Goal: Information Seeking & Learning: Learn about a topic

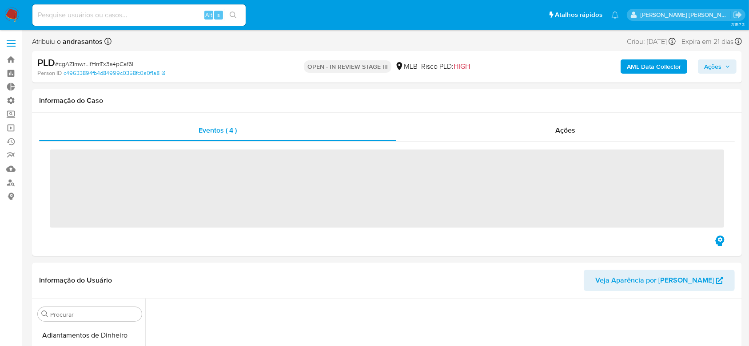
scroll to position [66, 0]
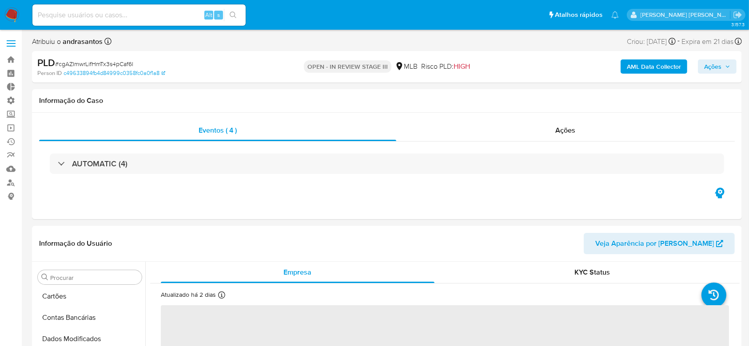
select select "10"
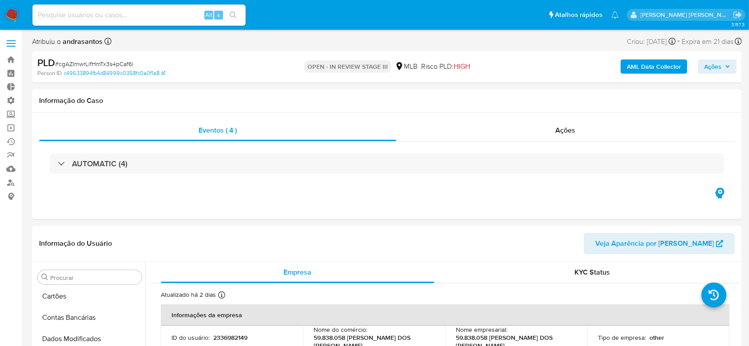
scroll to position [418, 0]
click at [18, 132] on link "Operações em massa" at bounding box center [53, 128] width 106 height 14
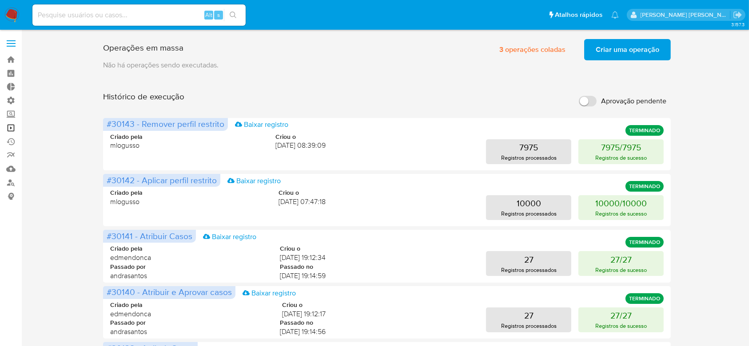
drag, startPoint x: 14, startPoint y: 128, endPoint x: 24, endPoint y: 123, distance: 11.9
click at [14, 128] on link "Operações em massa" at bounding box center [53, 128] width 106 height 14
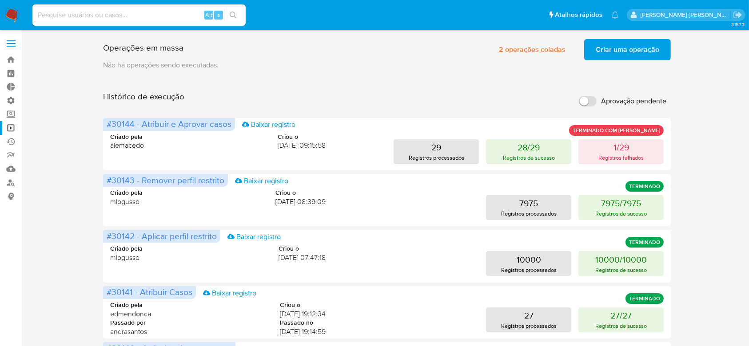
click at [656, 52] on span "Criar uma operação" at bounding box center [628, 50] width 64 height 20
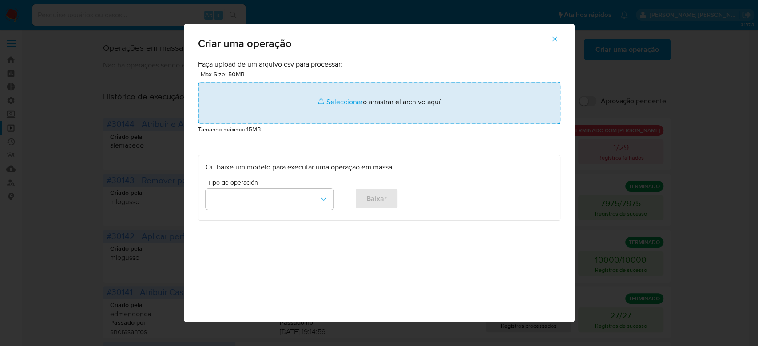
click at [348, 103] on input "file" at bounding box center [379, 103] width 362 height 43
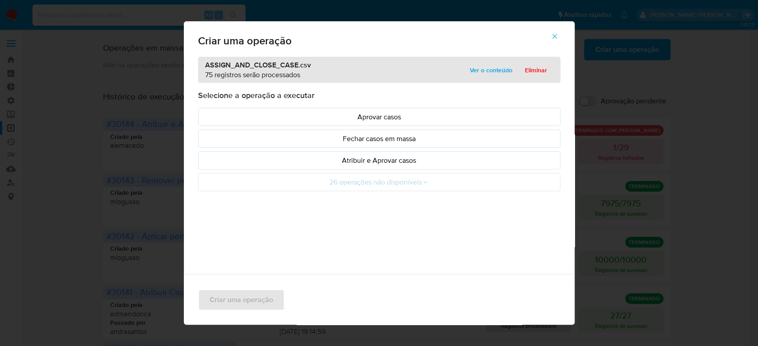
click at [489, 70] on span "Ver o conteúdo" at bounding box center [491, 70] width 43 height 12
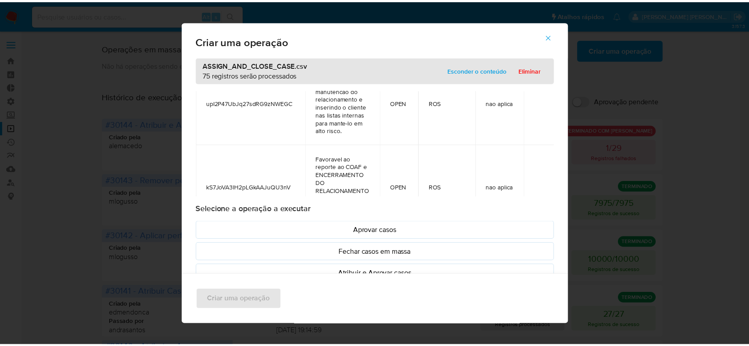
scroll to position [6194, 0]
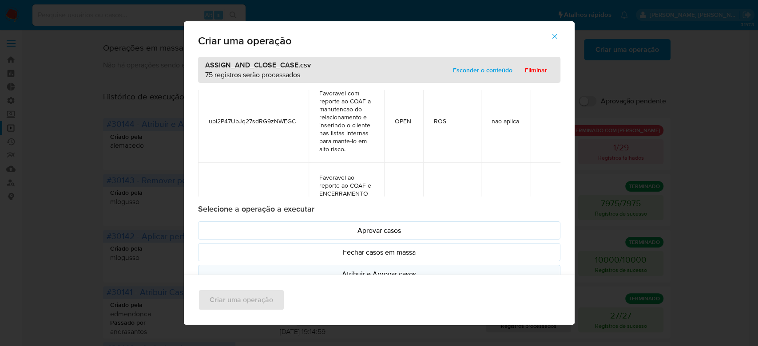
click at [359, 269] on p "Atribuir e Aprovar casos" at bounding box center [379, 274] width 347 height 10
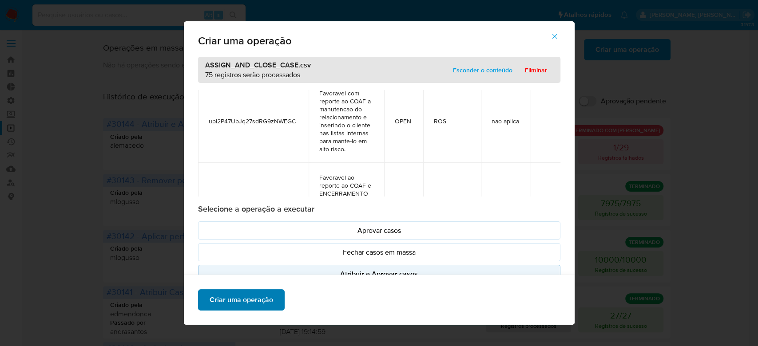
click at [235, 298] on span "Criar uma operação" at bounding box center [242, 300] width 64 height 20
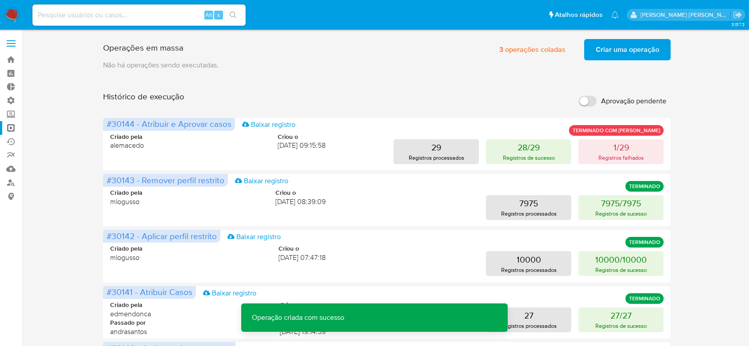
click at [607, 50] on span "Criar uma operação" at bounding box center [628, 50] width 64 height 20
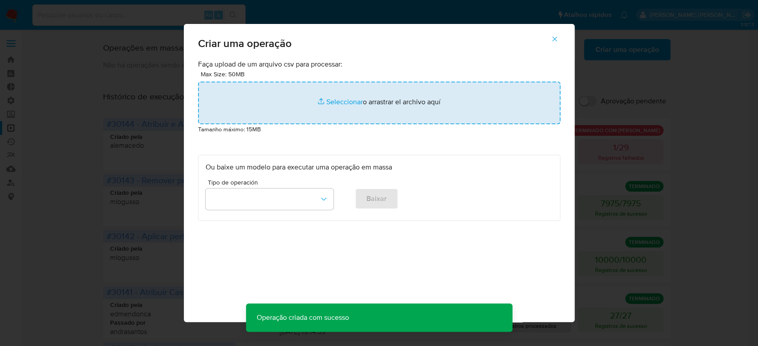
click at [351, 102] on input "file" at bounding box center [379, 103] width 362 height 43
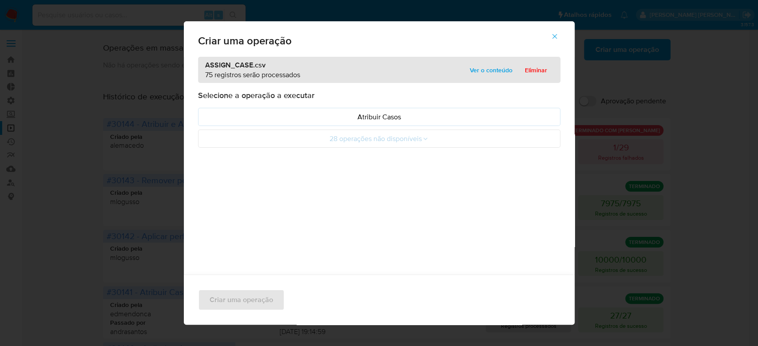
click at [493, 72] on span "Ver o conteúdo" at bounding box center [491, 70] width 43 height 12
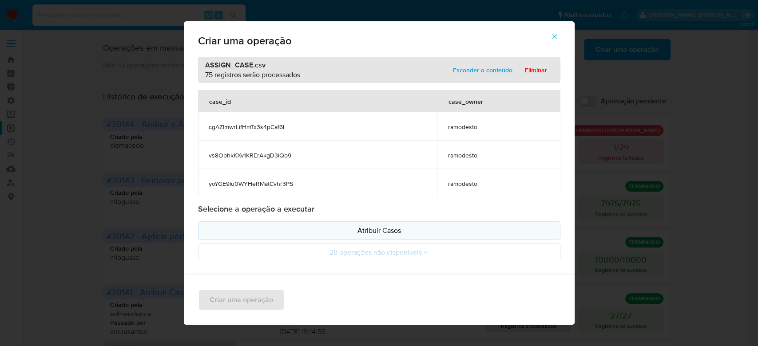
click at [378, 231] on p "Atribuir Casos" at bounding box center [379, 231] width 347 height 10
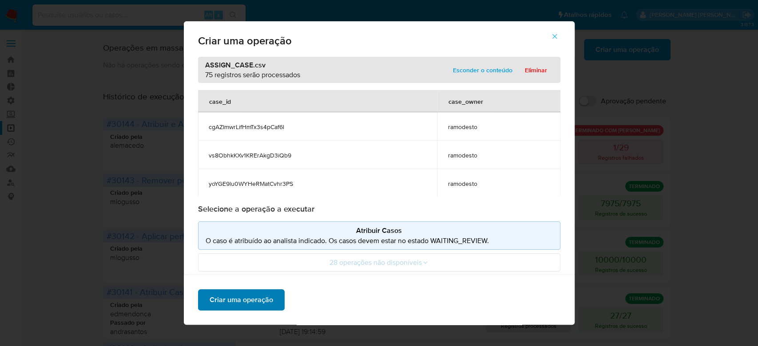
click at [250, 307] on span "Criar uma operação" at bounding box center [242, 300] width 64 height 20
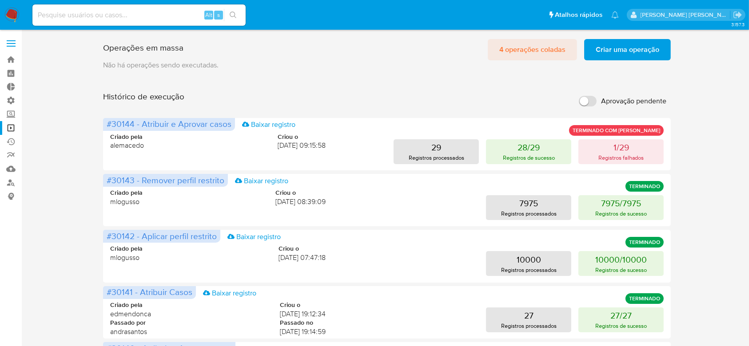
click at [529, 43] on span "4 operações coladas" at bounding box center [532, 50] width 66 height 20
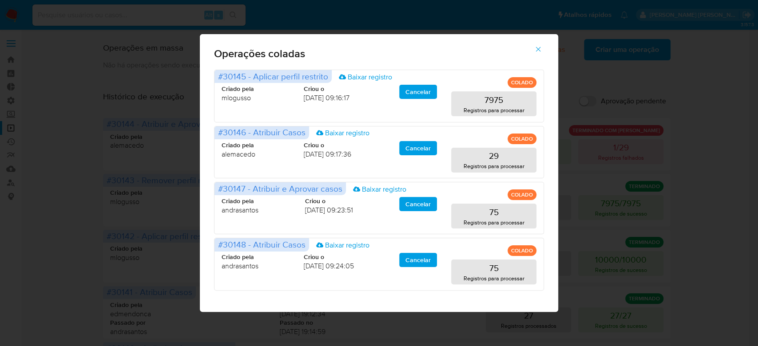
click at [541, 53] on icon "button" at bounding box center [538, 49] width 8 height 8
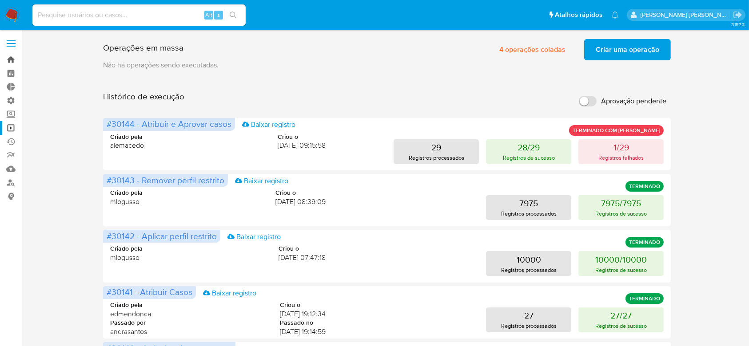
click at [16, 60] on link "Bandeja" at bounding box center [53, 60] width 106 height 14
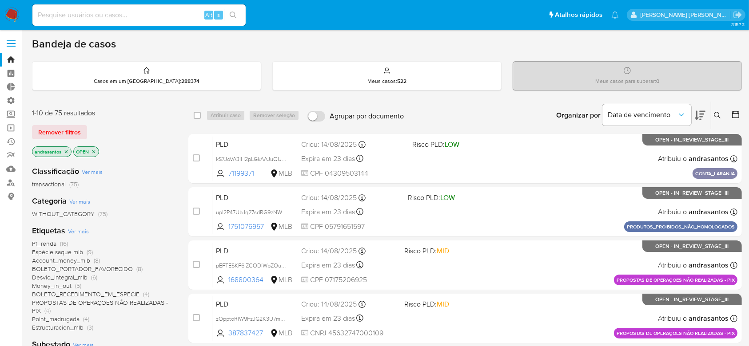
click at [67, 151] on icon "close-filter" at bounding box center [66, 151] width 5 height 5
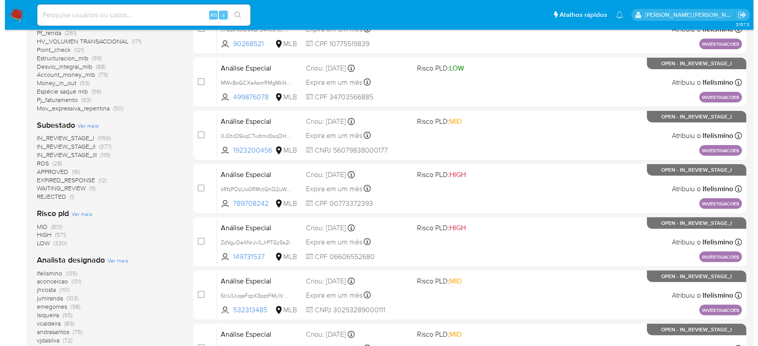
scroll to position [237, 0]
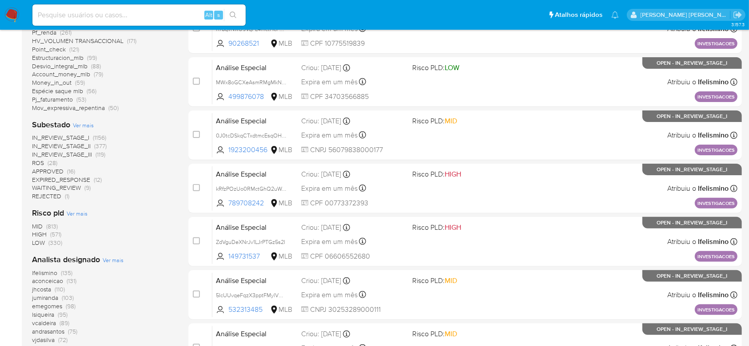
click at [82, 123] on span "Ver mais" at bounding box center [83, 125] width 21 height 8
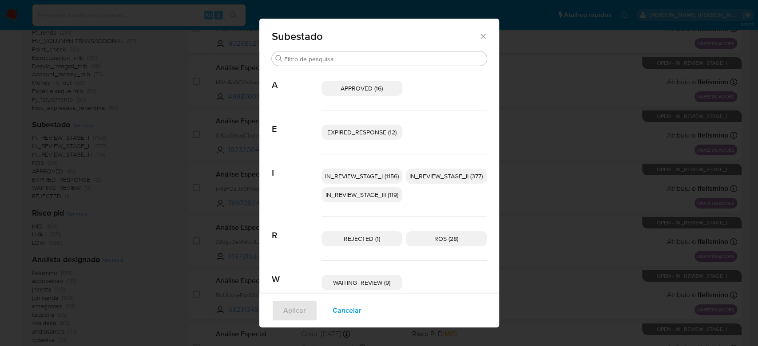
click at [345, 175] on span "IN_REVIEW_STAGE_I (1156)" at bounding box center [362, 176] width 74 height 9
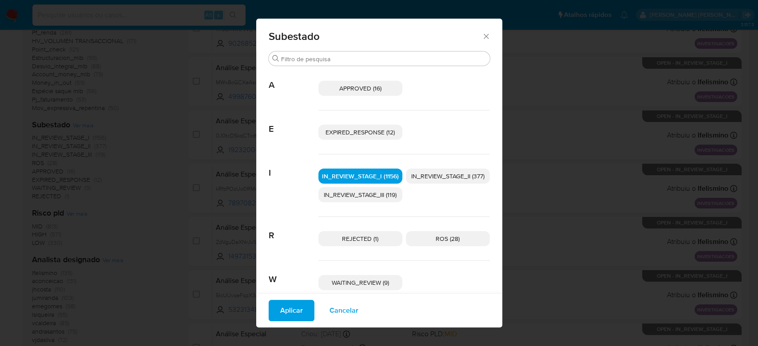
click at [453, 174] on span "IN_REVIEW_STAGE_II (377)" at bounding box center [447, 176] width 73 height 9
click at [287, 305] on span "Aplicar" at bounding box center [291, 311] width 23 height 20
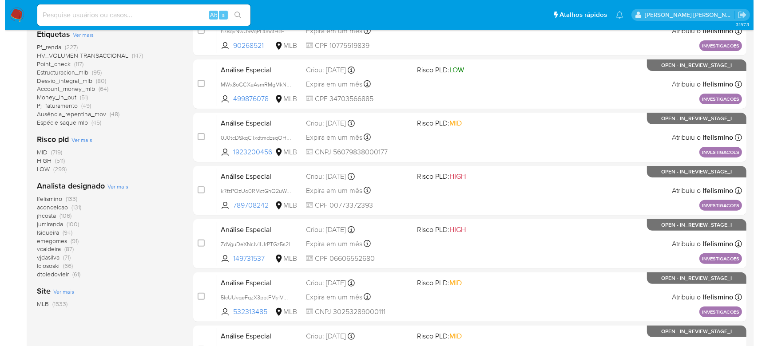
scroll to position [237, 0]
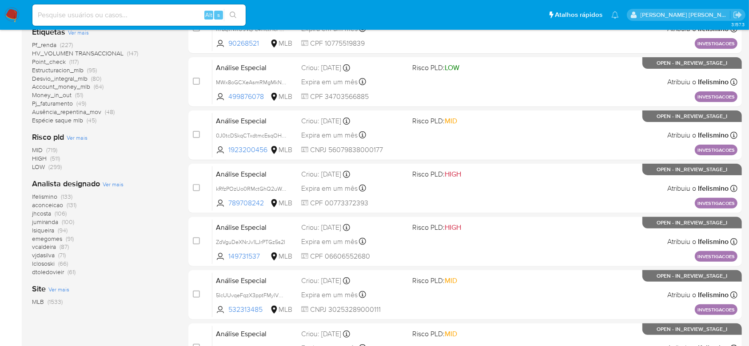
click at [106, 183] on span "Ver mais" at bounding box center [113, 184] width 21 height 8
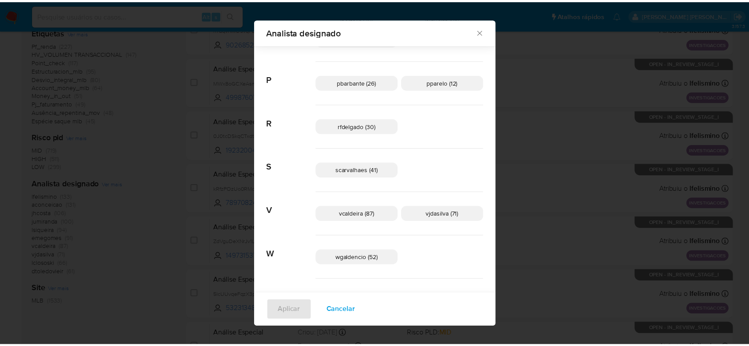
scroll to position [498, 0]
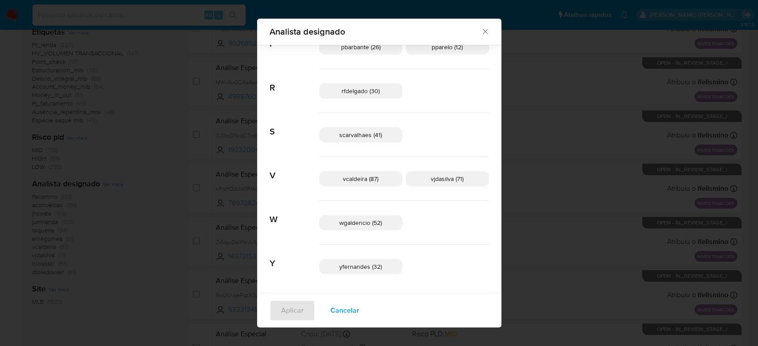
click at [483, 33] on icon "Fechar" at bounding box center [485, 31] width 5 height 5
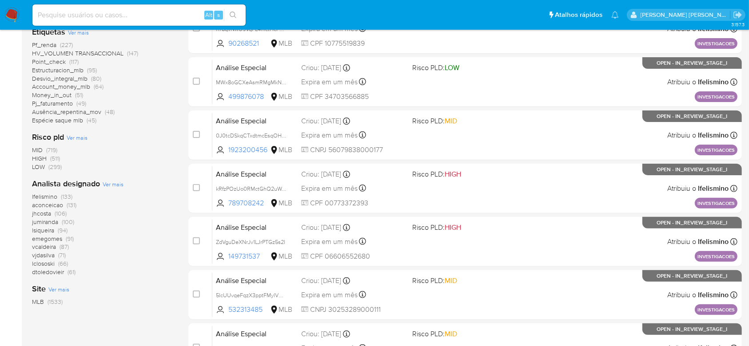
click at [150, 16] on input at bounding box center [138, 15] width 213 height 12
paste input "OQ4FzbKwEZtpeZ2DAne2h9y0"
type input "OQ4FzbKwEZtpeZ2DAne2h9y0"
click at [238, 17] on button "search-icon" at bounding box center [233, 15] width 18 height 12
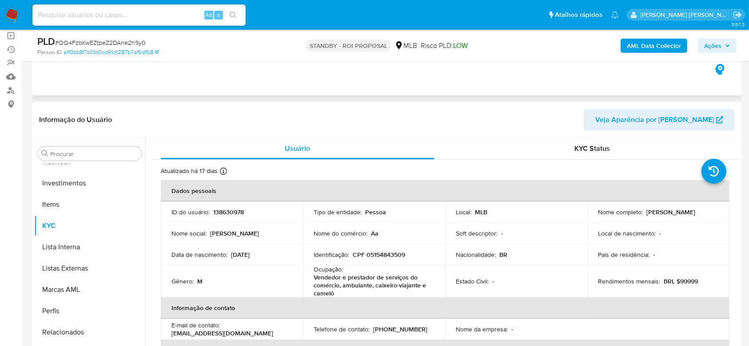
scroll to position [118, 0]
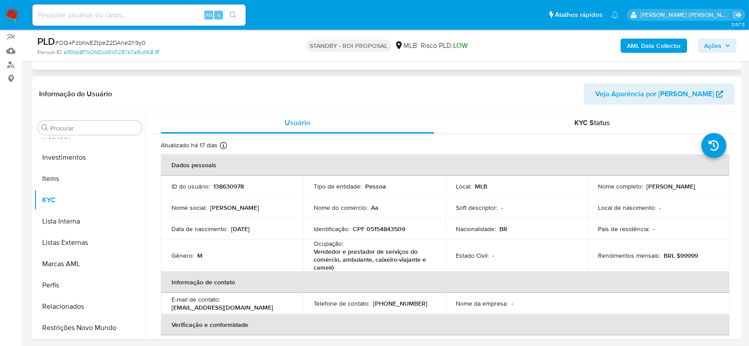
select select "10"
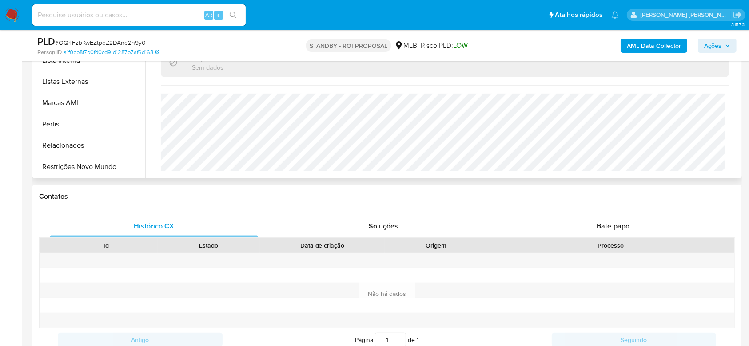
scroll to position [355, 0]
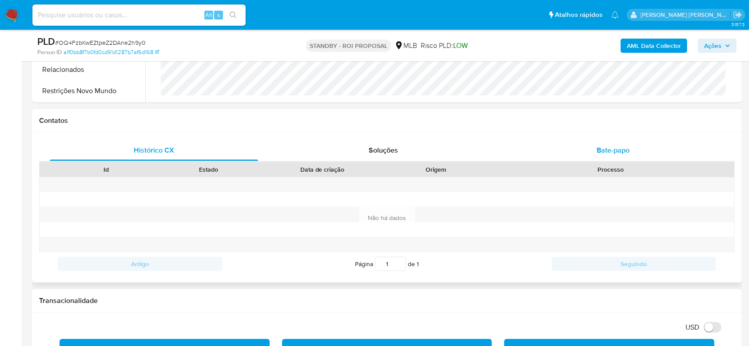
click at [620, 150] on span "Bate-papo" at bounding box center [612, 150] width 33 height 10
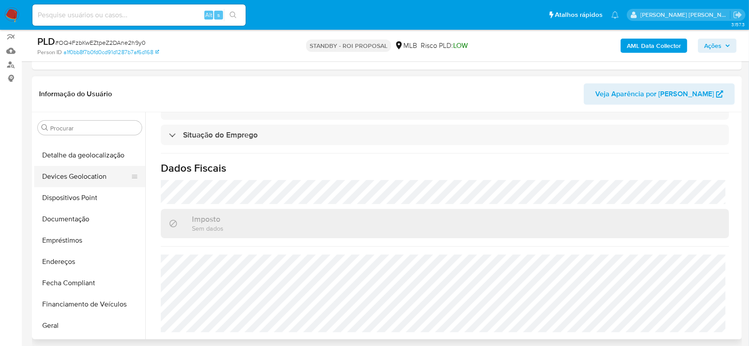
scroll to position [63, 0]
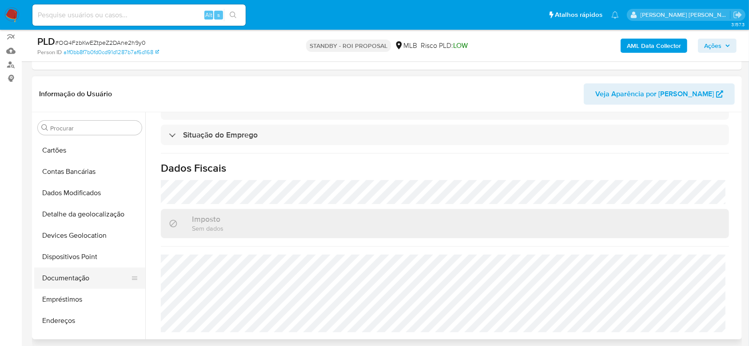
click at [60, 273] on button "Documentação" at bounding box center [86, 278] width 104 height 21
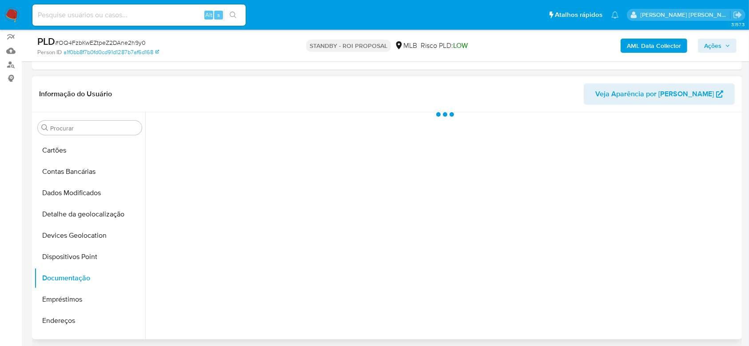
scroll to position [0, 0]
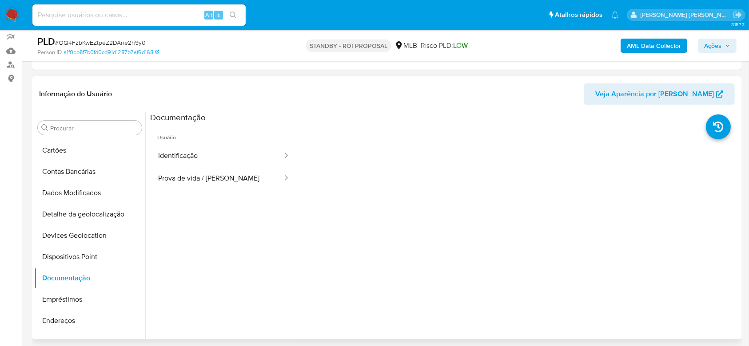
click at [188, 135] on span "Usuário" at bounding box center [223, 133] width 147 height 21
click at [183, 155] on button "Identificação" at bounding box center [216, 156] width 133 height 23
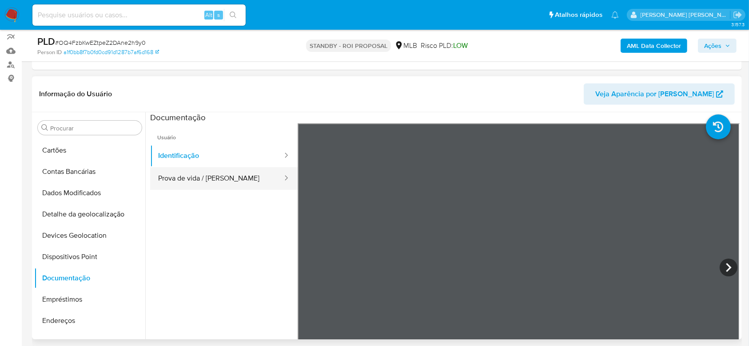
click at [163, 176] on button "Prova de vida / Selfie" at bounding box center [216, 178] width 133 height 23
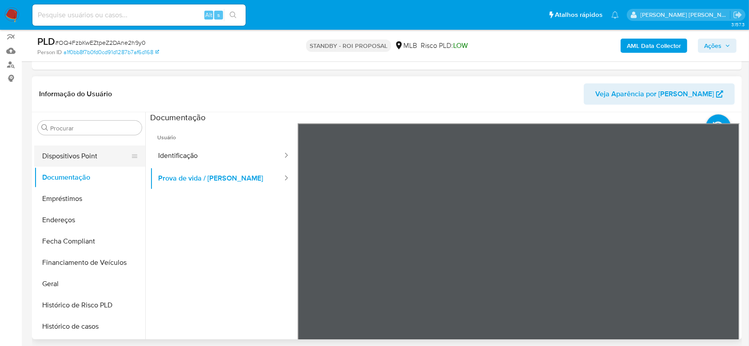
scroll to position [181, 0]
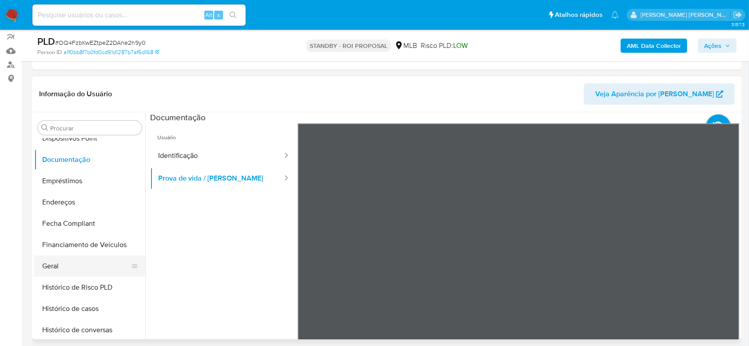
click at [65, 265] on button "Geral" at bounding box center [86, 266] width 104 height 21
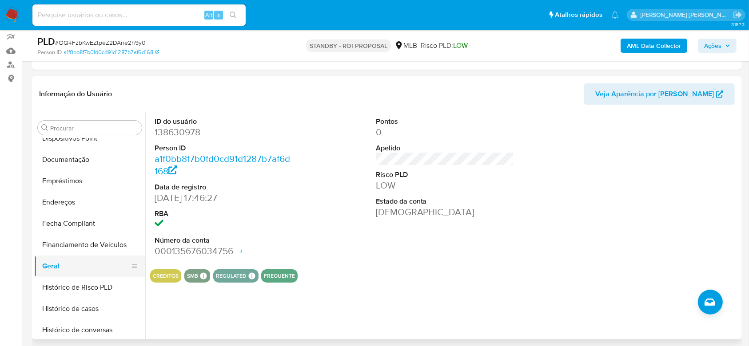
scroll to position [240, 0]
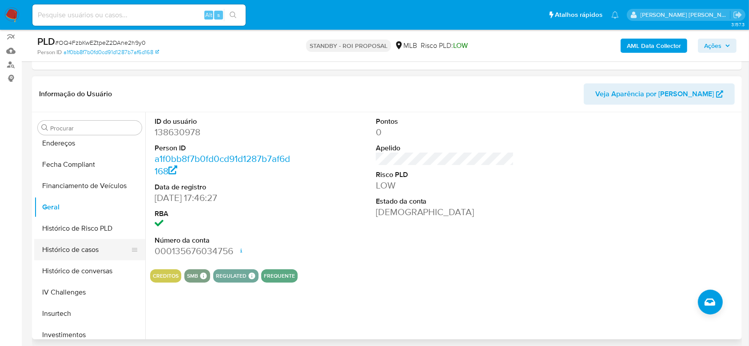
click at [87, 252] on button "Histórico de casos" at bounding box center [86, 249] width 104 height 21
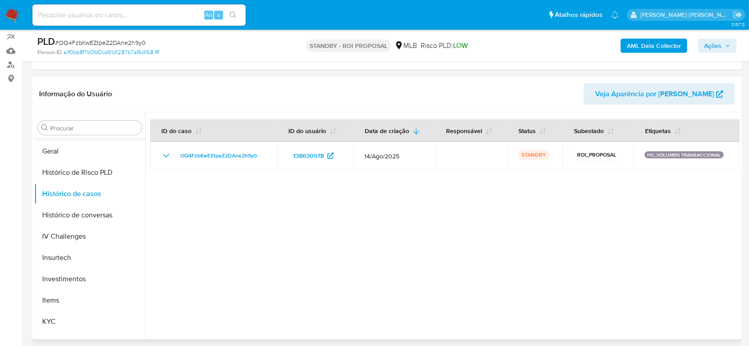
scroll to position [299, 0]
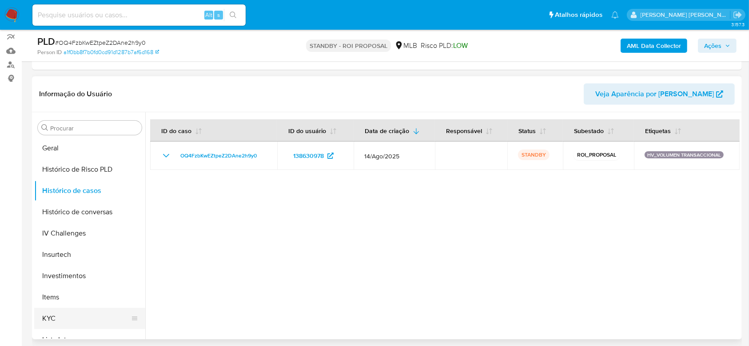
click at [65, 327] on button "KYC" at bounding box center [86, 318] width 104 height 21
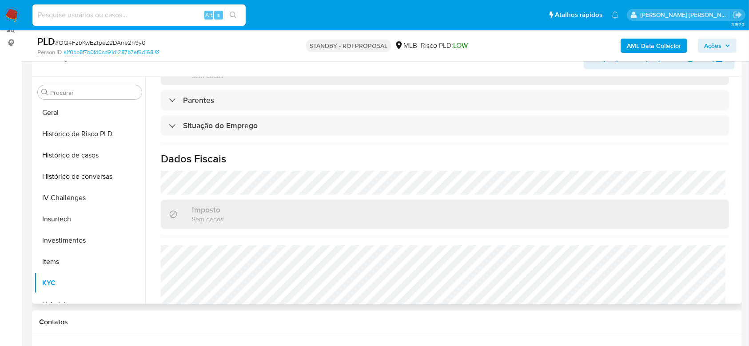
scroll to position [388, 0]
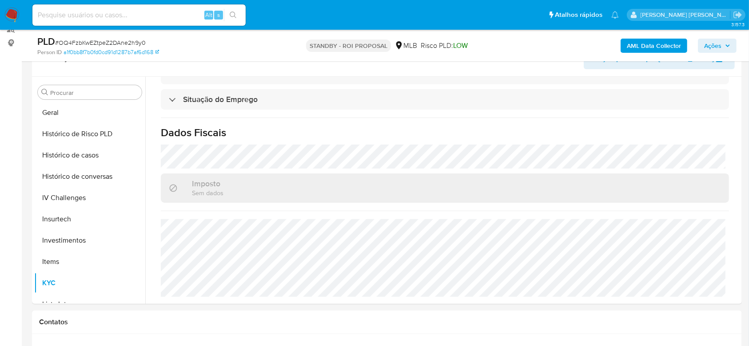
click at [112, 13] on input at bounding box center [138, 15] width 213 height 12
paste input "WQSbPxDxqAoCn7AGa4ocoZmq"
type input "WQSbPxDxqAoCn7AGa4ocoZmq"
click at [234, 11] on button "search-icon" at bounding box center [233, 15] width 18 height 12
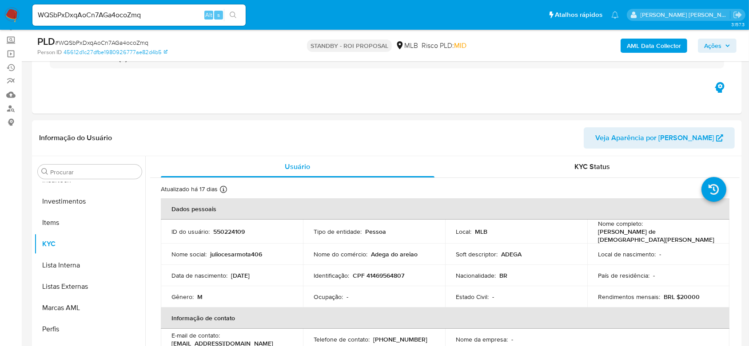
scroll to position [178, 0]
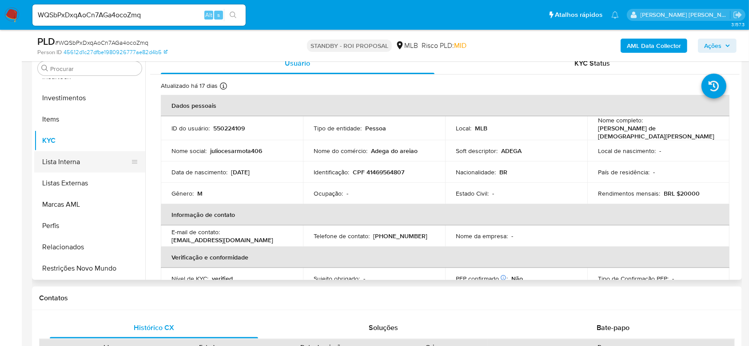
select select "10"
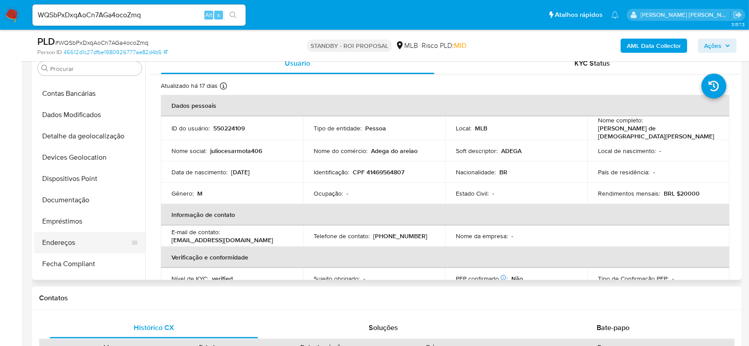
scroll to position [63, 0]
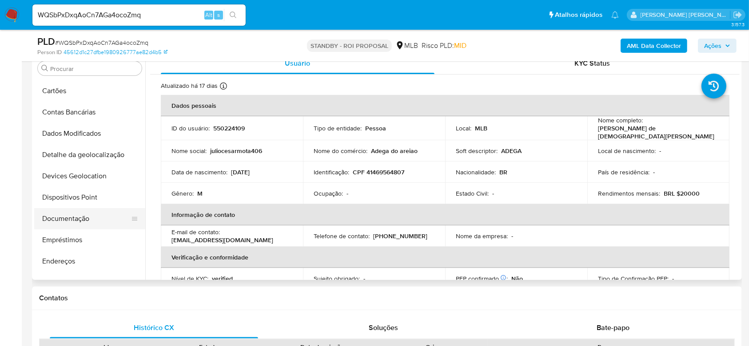
click at [76, 227] on button "Documentação" at bounding box center [86, 218] width 104 height 21
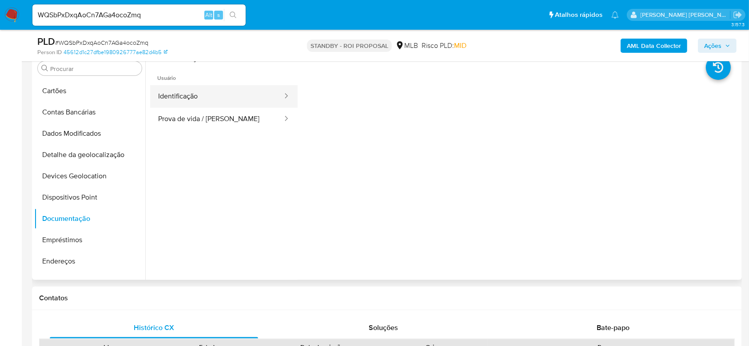
click at [217, 85] on button "Identificação" at bounding box center [216, 96] width 133 height 23
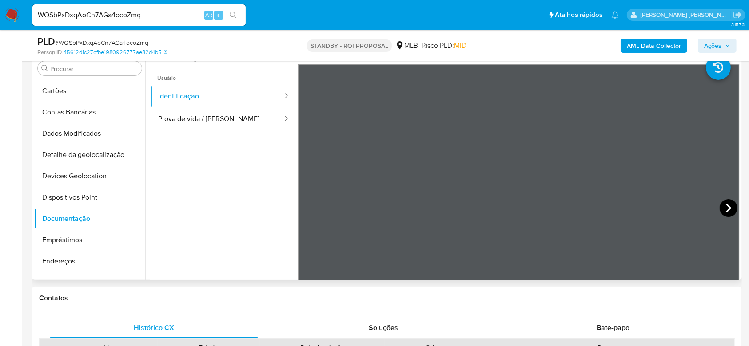
click at [726, 204] on icon at bounding box center [728, 208] width 5 height 9
click at [203, 115] on button "Prova de vida / Selfie" at bounding box center [216, 119] width 133 height 23
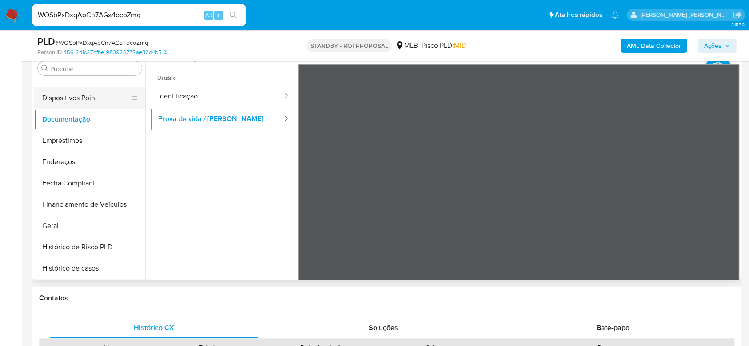
scroll to position [181, 0]
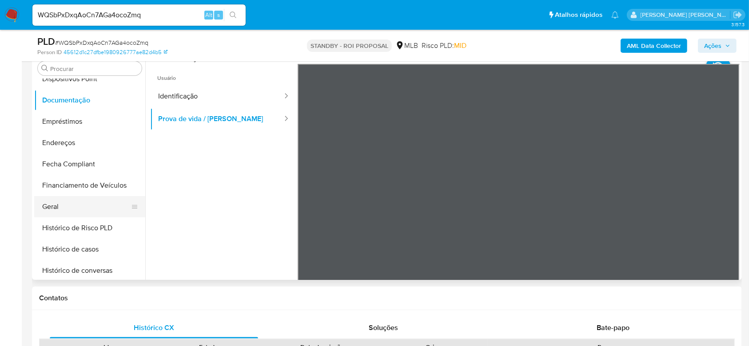
click at [67, 206] on button "Geral" at bounding box center [86, 206] width 104 height 21
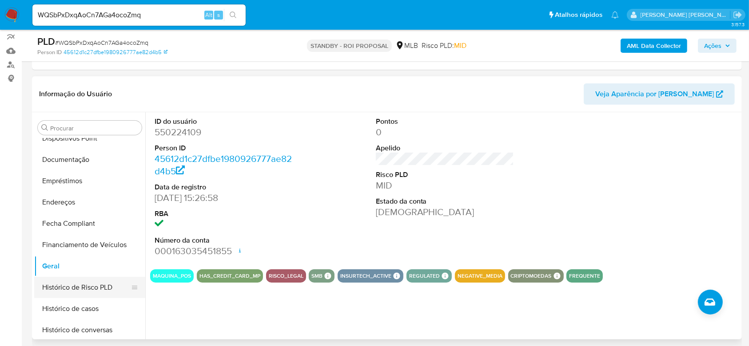
scroll to position [240, 0]
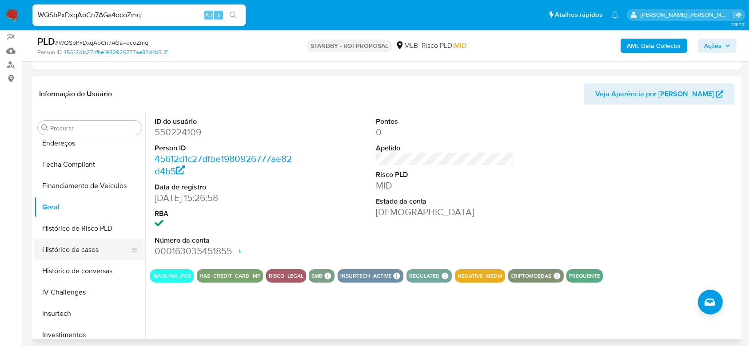
click at [61, 247] on button "Histórico de casos" at bounding box center [86, 249] width 104 height 21
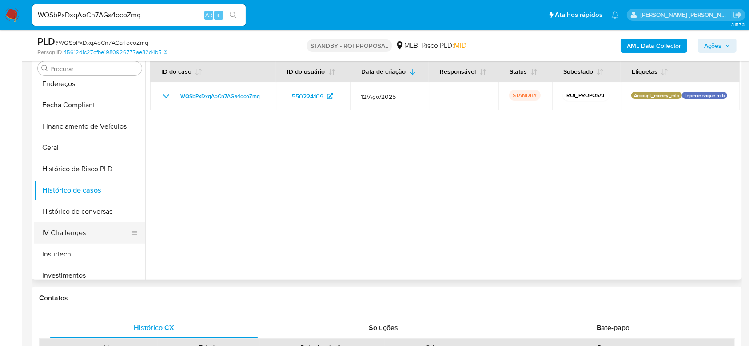
scroll to position [299, 0]
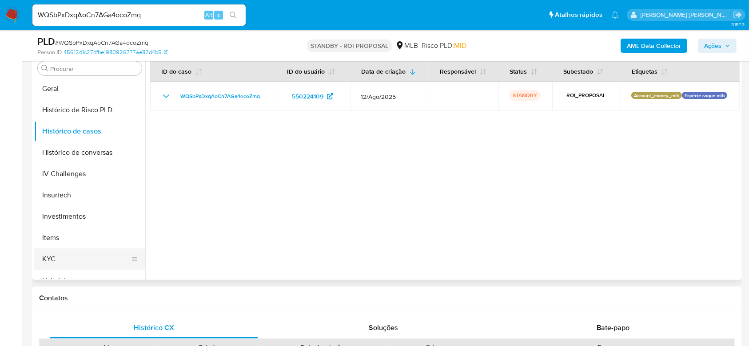
click at [83, 257] on button "KYC" at bounding box center [86, 259] width 104 height 21
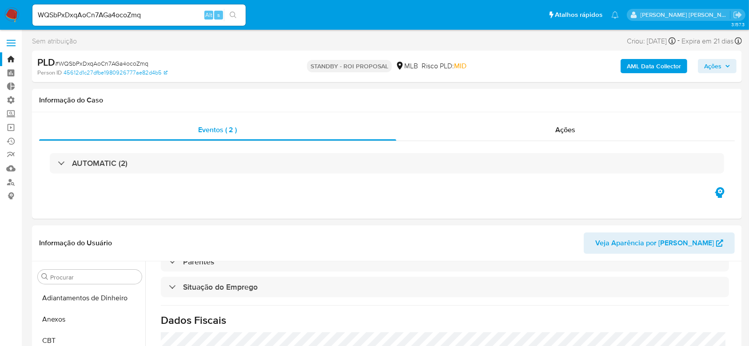
scroll to position [0, 0]
click at [9, 182] on link "Localizador de pessoas" at bounding box center [53, 183] width 106 height 14
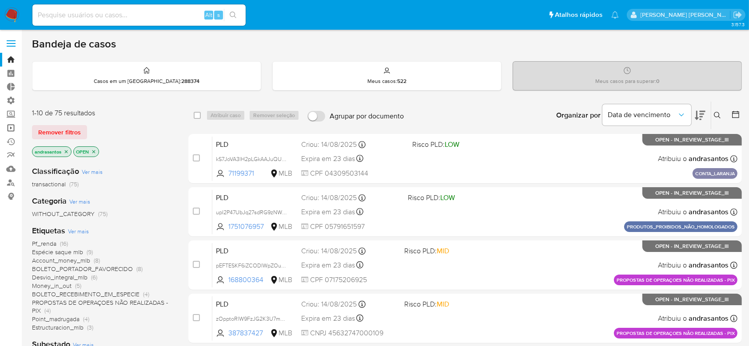
click at [8, 127] on link "Operações em massa" at bounding box center [53, 128] width 106 height 14
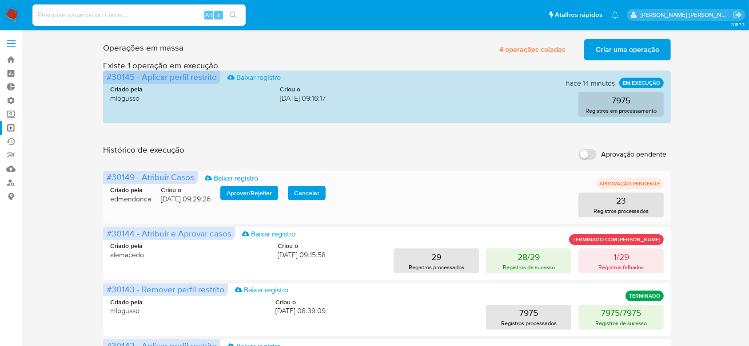
click at [253, 193] on span "Aprovar / Rejeitar" at bounding box center [249, 193] width 45 height 12
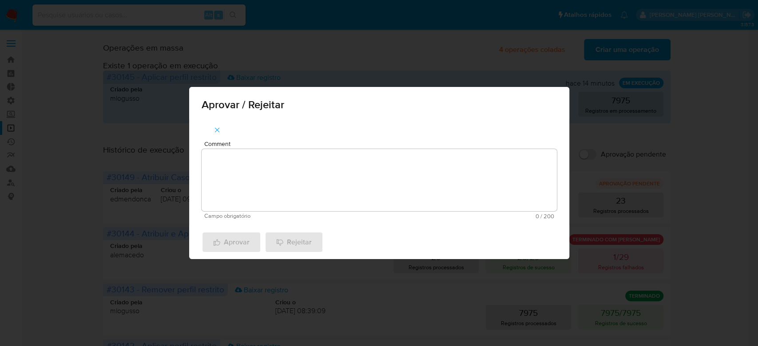
click at [258, 156] on textarea "Comment" at bounding box center [379, 180] width 355 height 62
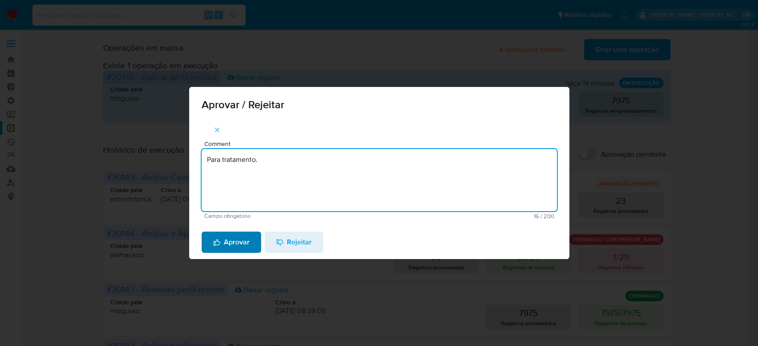
type textarea "Para tratamento."
click at [224, 242] on span "Aprovar" at bounding box center [231, 243] width 36 height 20
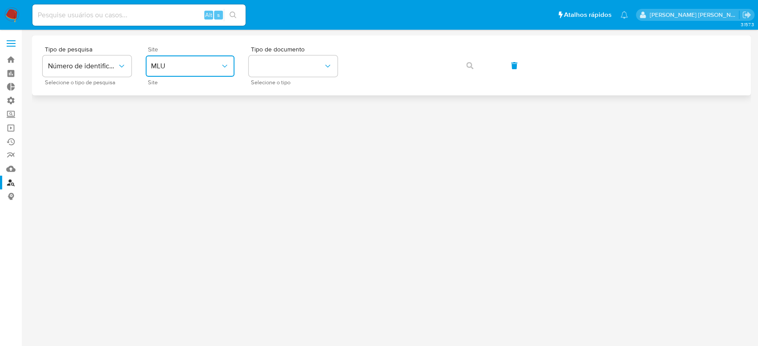
click at [224, 71] on button "MLU" at bounding box center [190, 66] width 89 height 21
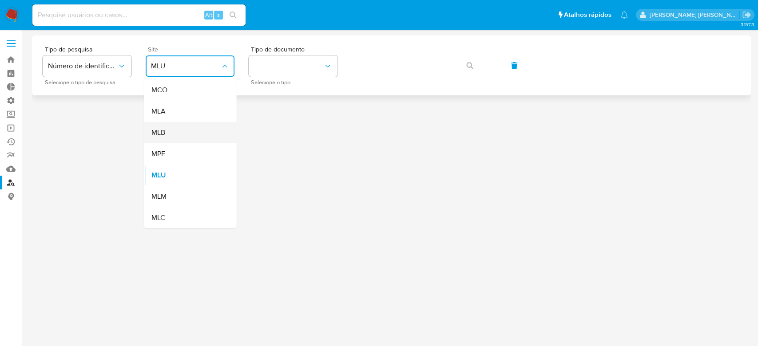
click at [191, 134] on div "MLB" at bounding box center [187, 132] width 73 height 21
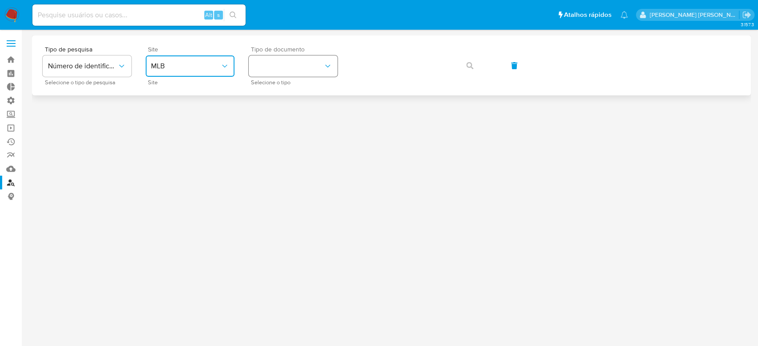
click at [317, 66] on button "identificationType" at bounding box center [293, 66] width 89 height 21
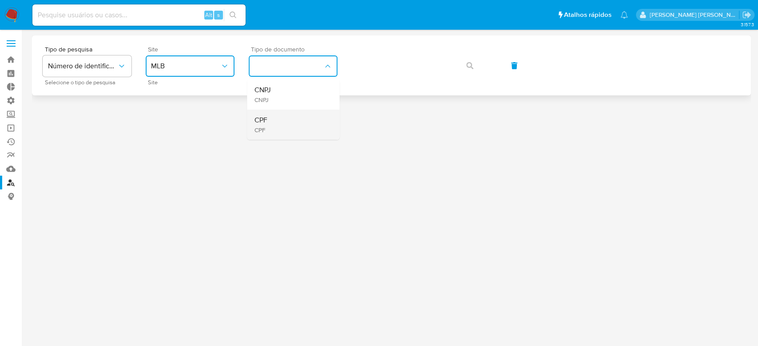
click at [258, 126] on span "CPF" at bounding box center [260, 130] width 13 height 8
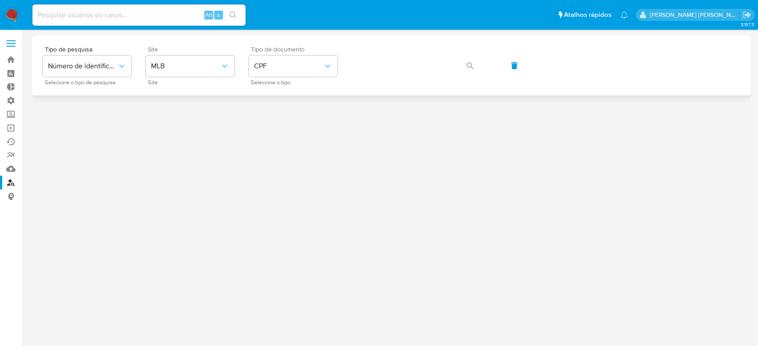
click at [394, 78] on div "Tipo de pesquisa Número de identificação Selecione o tipo de pesquisa Site MLB …" at bounding box center [392, 65] width 698 height 39
click at [461, 62] on button "button" at bounding box center [470, 65] width 30 height 21
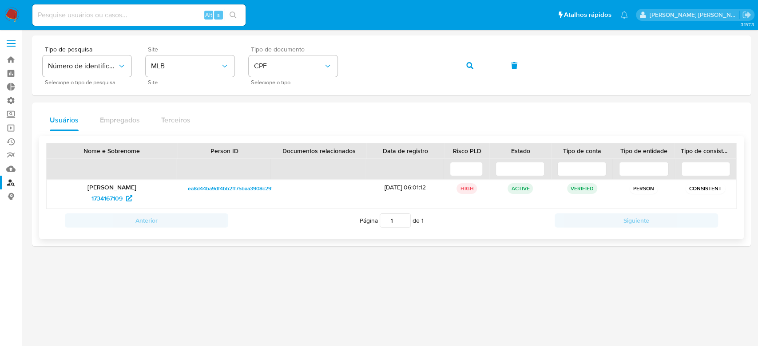
click at [117, 189] on p "[PERSON_NAME]" at bounding box center [112, 187] width 118 height 8
click at [107, 195] on span "1734167109" at bounding box center [106, 198] width 31 height 14
click at [474, 66] on button "button" at bounding box center [470, 65] width 30 height 21
click at [114, 195] on span "236315439" at bounding box center [106, 198] width 31 height 14
click at [124, 14] on input at bounding box center [138, 15] width 213 height 12
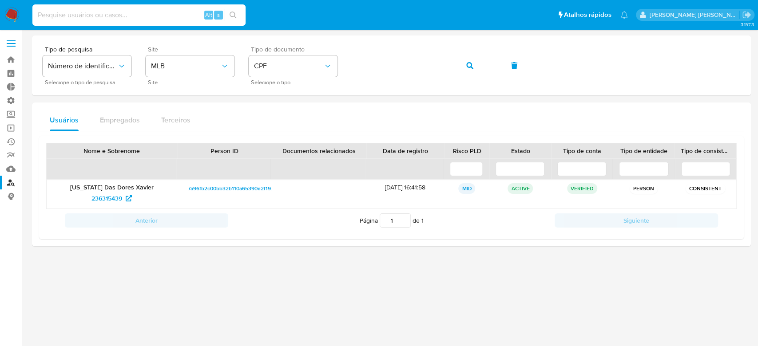
paste input "lZ4d2RNz0GEYLqaVR2vQOTqN"
type input "lZ4d2RNz0GEYLqaVR2vQOTqN"
click at [234, 12] on icon "search-icon" at bounding box center [233, 15] width 7 height 7
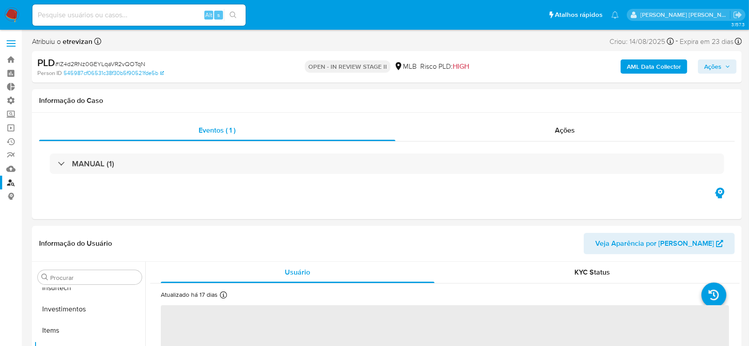
scroll to position [418, 0]
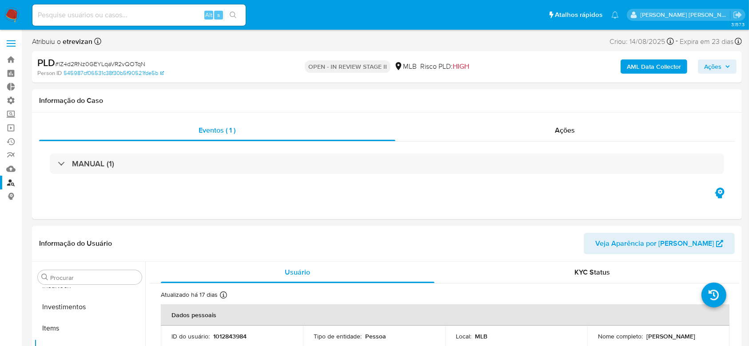
select select "10"
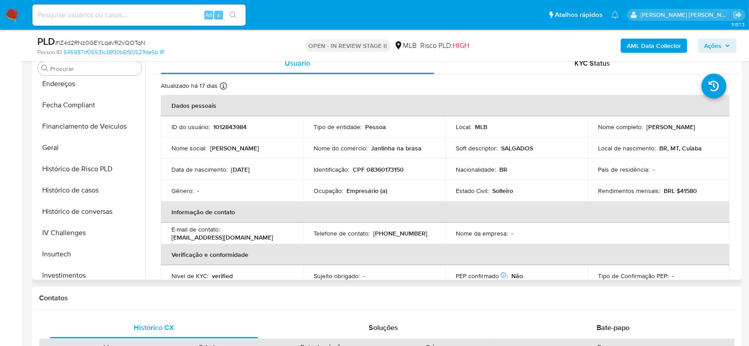
scroll to position [181, 0]
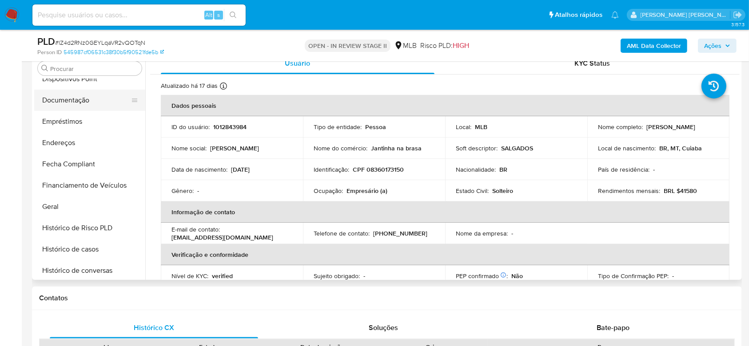
click at [67, 99] on button "Documentação" at bounding box center [86, 100] width 104 height 21
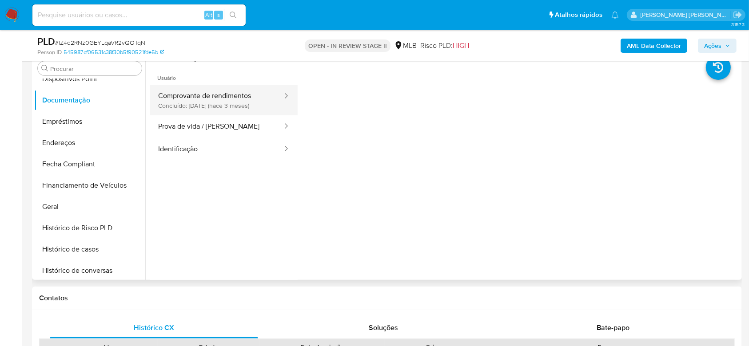
click at [248, 101] on button "Comprovante de rendimentos Concluído: 05/06/2025 (hace 3 meses)" at bounding box center [216, 100] width 133 height 30
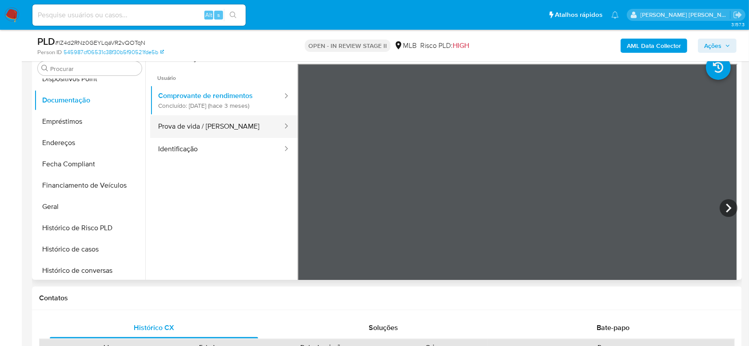
click at [191, 123] on button "Prova de vida / Selfie" at bounding box center [216, 126] width 133 height 23
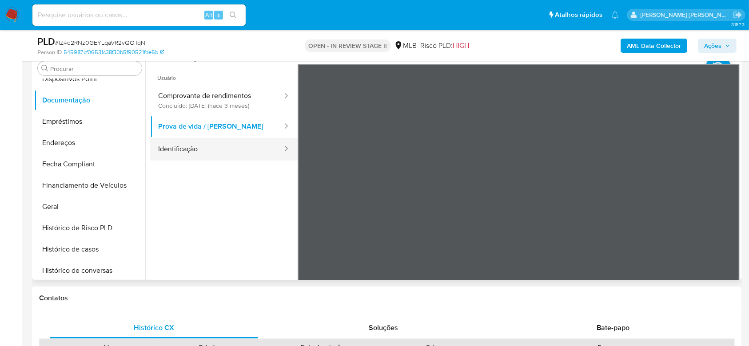
click at [189, 148] on button "Identificação" at bounding box center [216, 149] width 133 height 23
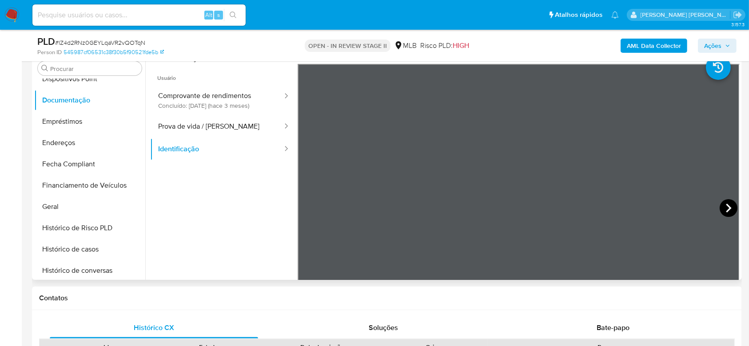
click at [727, 206] on icon at bounding box center [729, 208] width 18 height 18
click at [68, 199] on button "Geral" at bounding box center [86, 206] width 104 height 21
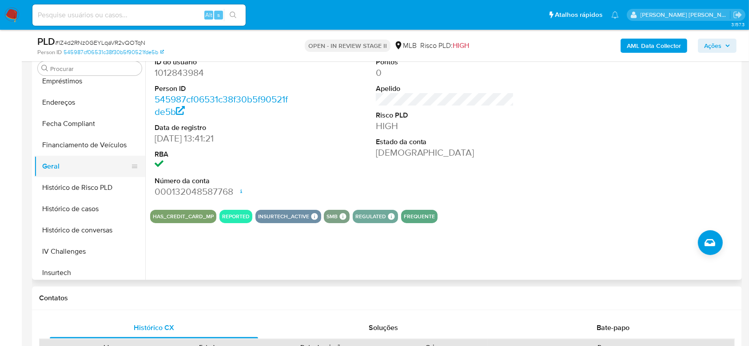
scroll to position [240, 0]
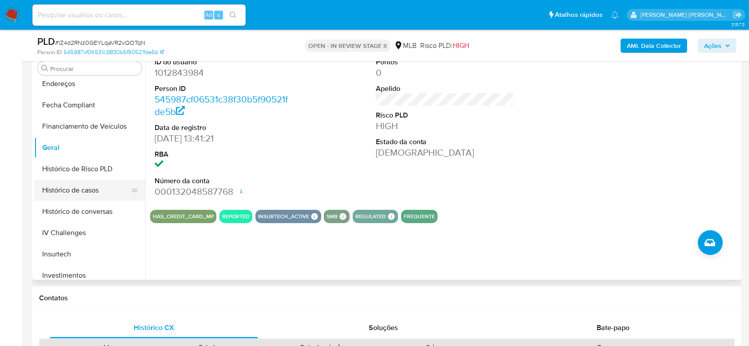
click at [82, 187] on button "Histórico de casos" at bounding box center [86, 190] width 104 height 21
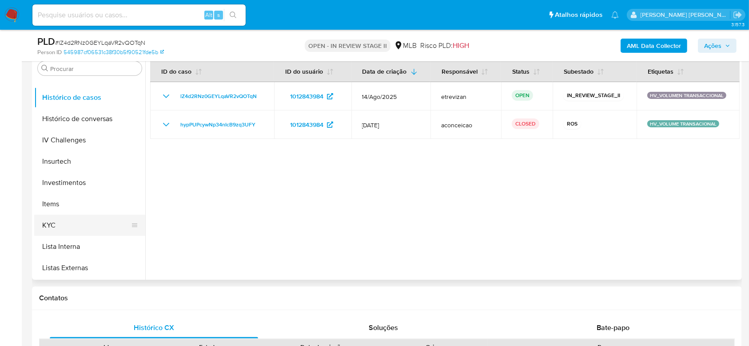
scroll to position [359, 0]
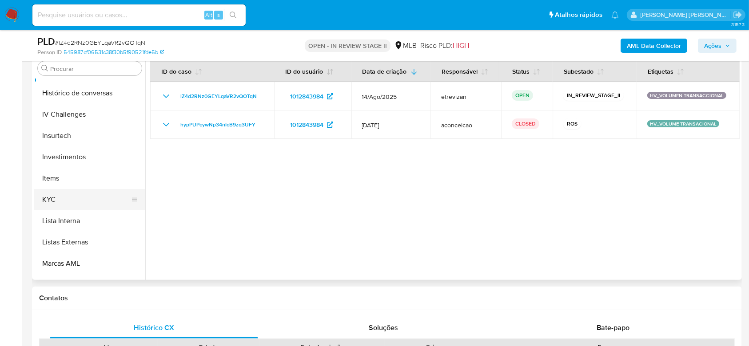
click at [56, 195] on button "KYC" at bounding box center [86, 199] width 104 height 21
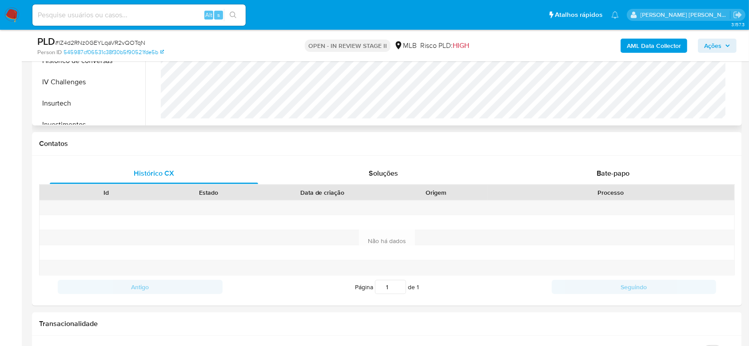
scroll to position [355, 0]
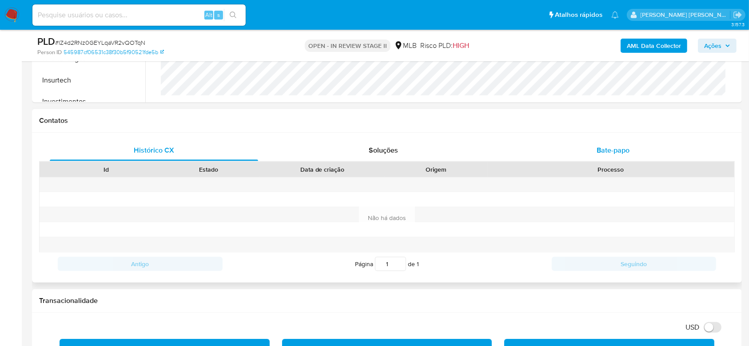
click at [616, 152] on span "Bate-papo" at bounding box center [612, 150] width 33 height 10
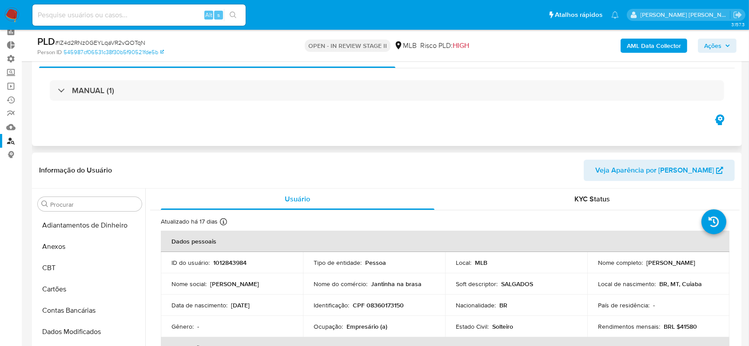
scroll to position [59, 0]
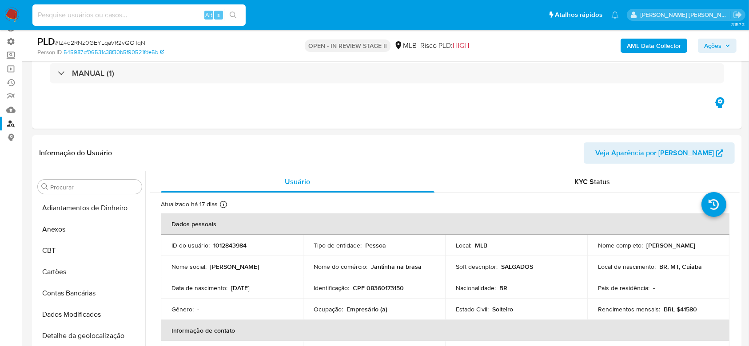
click at [92, 15] on input at bounding box center [138, 15] width 213 height 12
paste input "zBniXsjkRdJRKxpbr93iYobd"
type input "zBniXsjkRdJRKxpbr93iYobd"
click at [242, 16] on button "search-icon" at bounding box center [233, 15] width 18 height 12
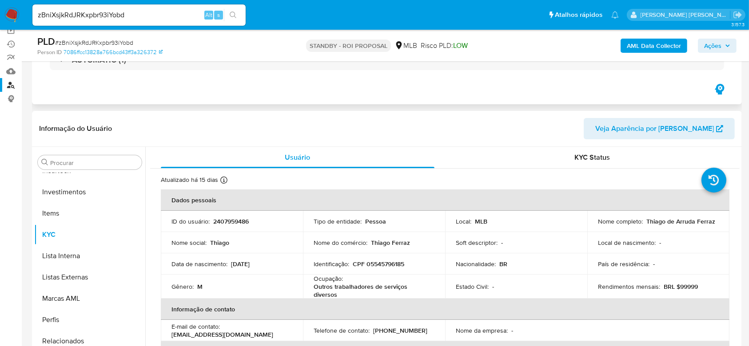
scroll to position [118, 0]
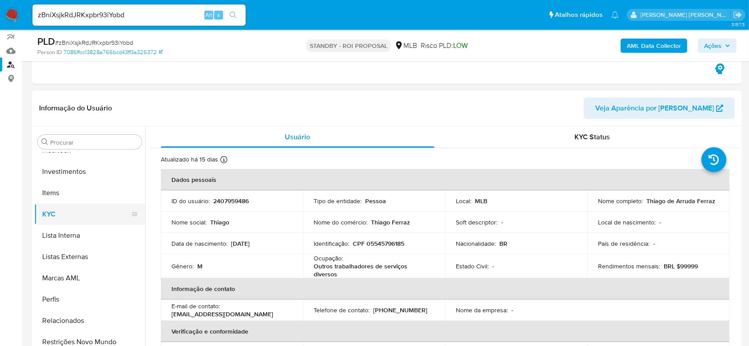
select select "10"
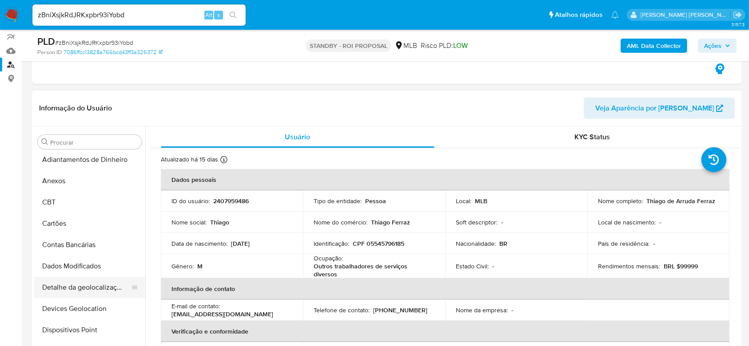
scroll to position [63, 0]
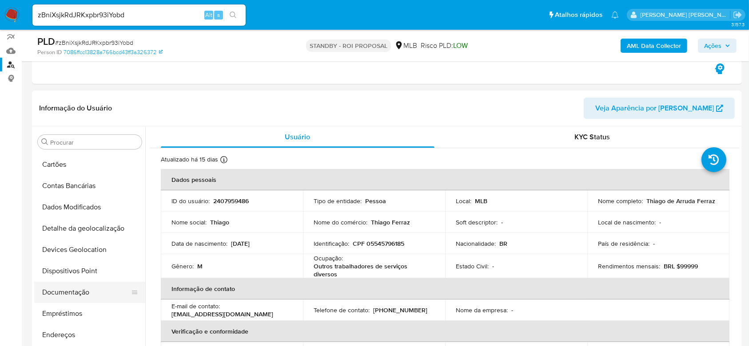
click at [75, 289] on button "Documentação" at bounding box center [86, 292] width 104 height 21
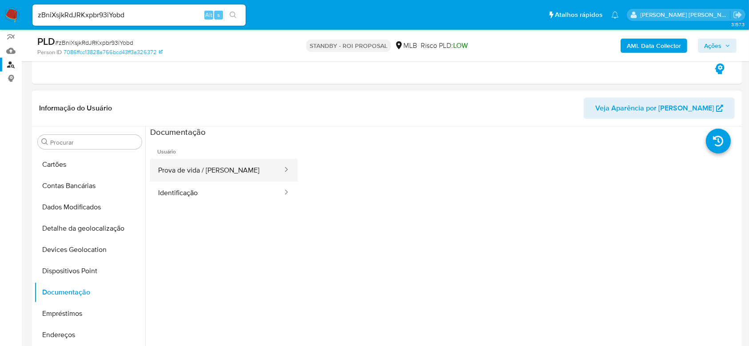
click at [212, 162] on button "Prova de vida / Selfie" at bounding box center [216, 170] width 133 height 23
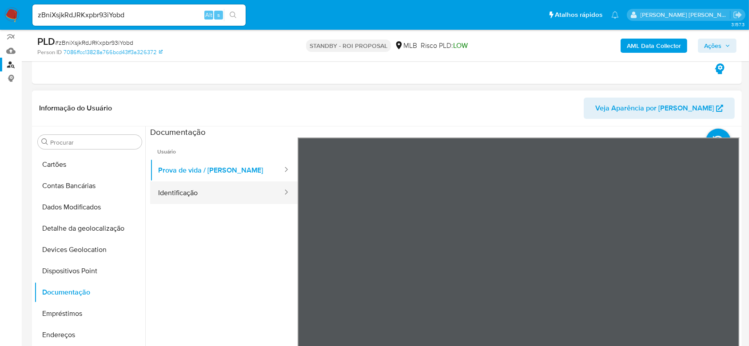
click at [158, 189] on button "Identificação" at bounding box center [216, 193] width 133 height 23
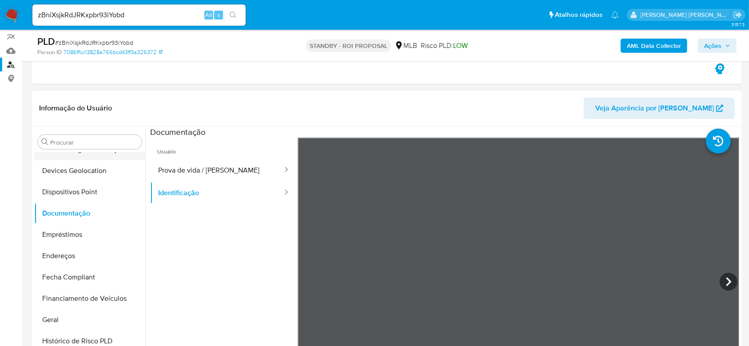
scroll to position [181, 0]
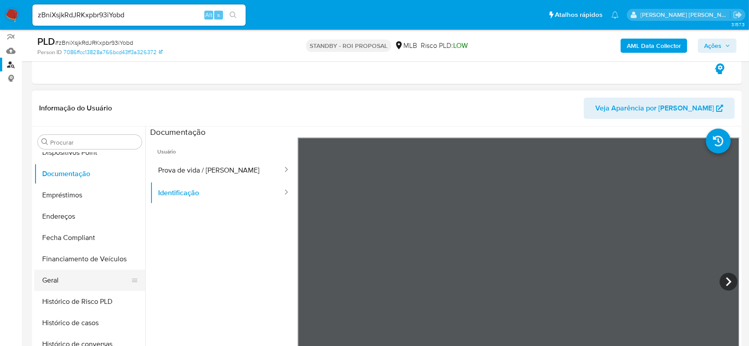
click at [54, 279] on button "Geral" at bounding box center [86, 280] width 104 height 21
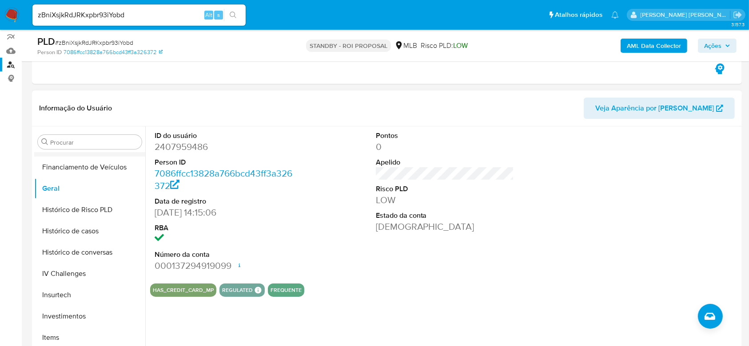
scroll to position [299, 0]
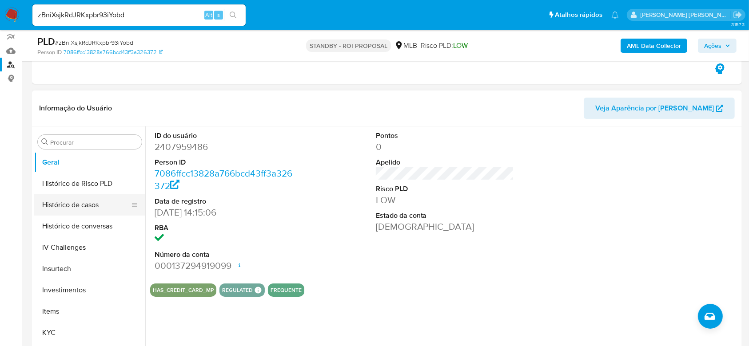
click at [64, 208] on button "Histórico de casos" at bounding box center [86, 205] width 104 height 21
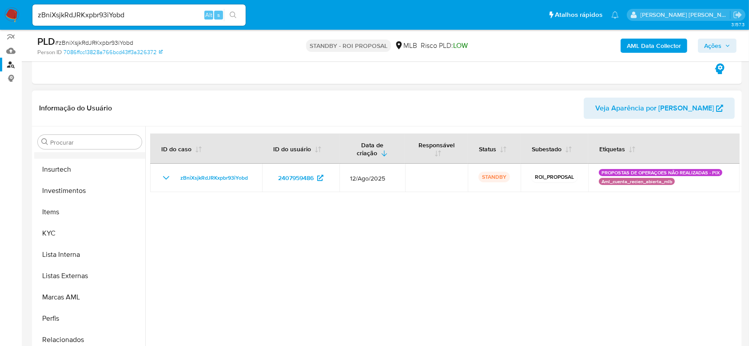
scroll to position [417, 0]
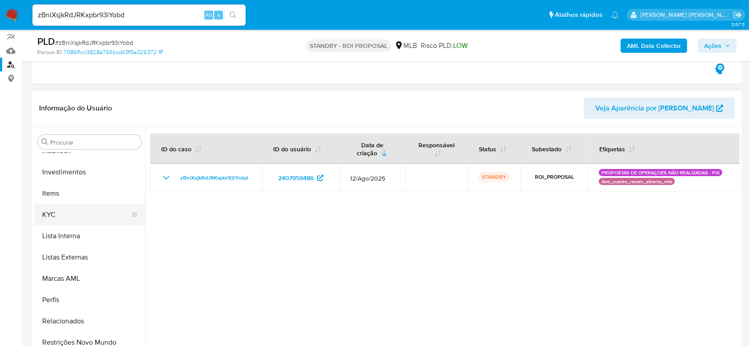
click at [53, 210] on button "KYC" at bounding box center [86, 214] width 104 height 21
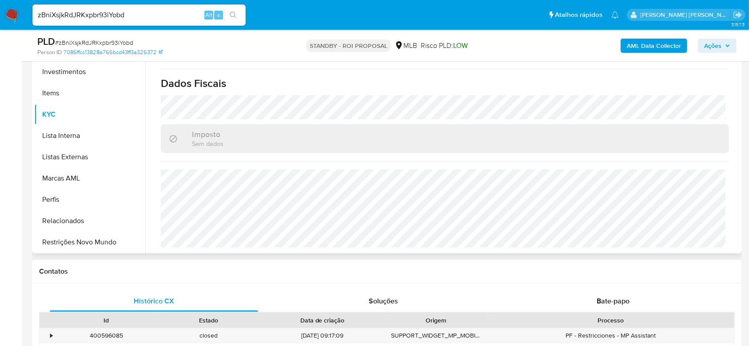
scroll to position [380, 0]
click at [99, 16] on input "zBniXsjkRdJRKxpbr93iYobd" at bounding box center [138, 15] width 213 height 12
paste input "wAgkEStCtQT5ICbdEQqcEeNb"
type input "wAgkEStCtQT5ICbdEQqcEeNb"
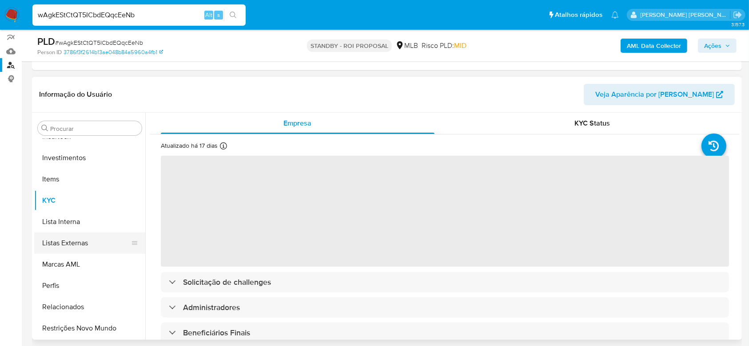
scroll to position [118, 0]
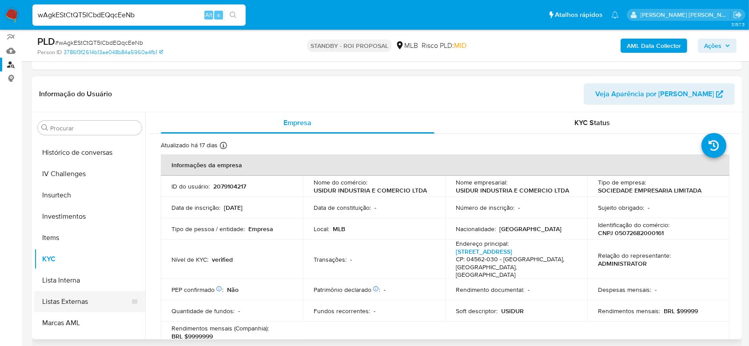
select select "10"
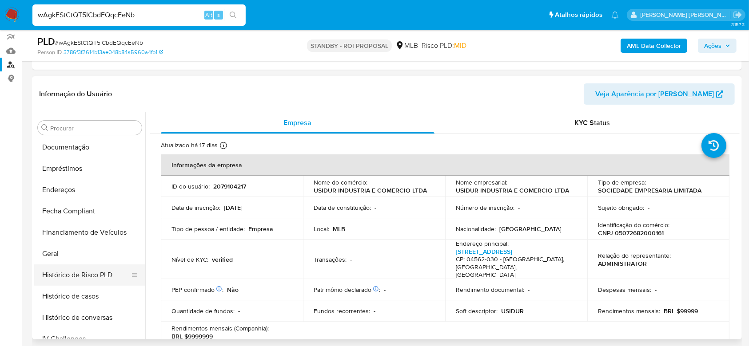
scroll to position [122, 0]
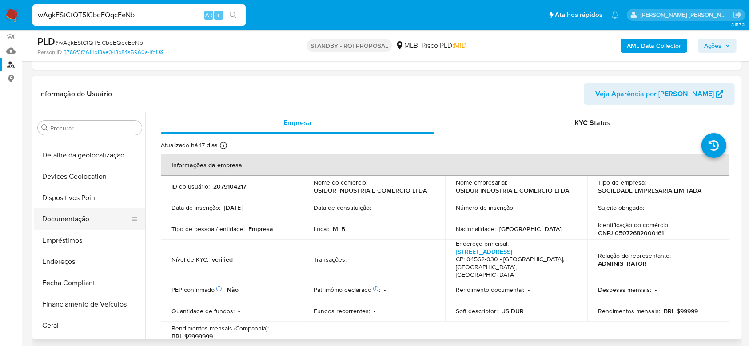
click at [69, 219] on button "Documentação" at bounding box center [86, 219] width 104 height 21
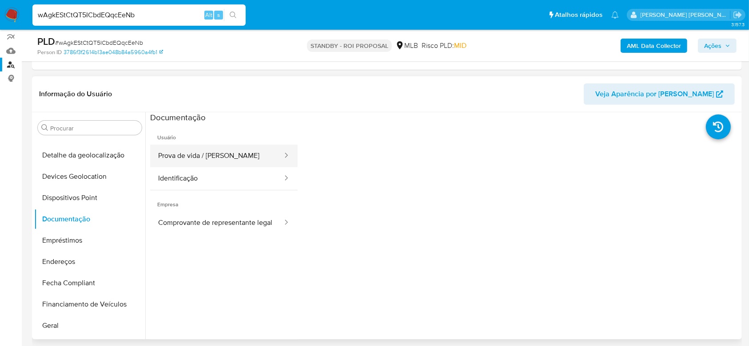
click at [228, 154] on button "Prova de vida / Selfie" at bounding box center [216, 156] width 133 height 23
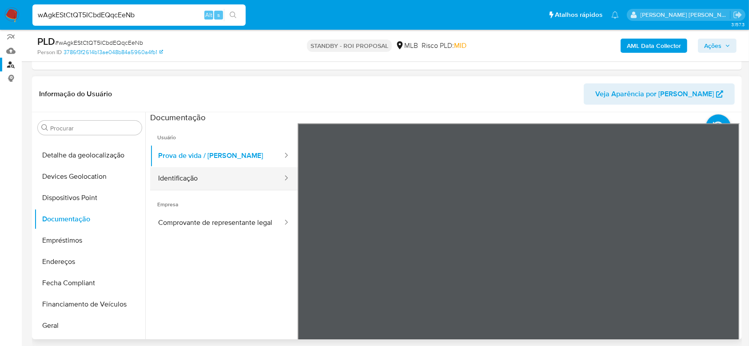
click at [179, 172] on button "Identificação" at bounding box center [216, 178] width 133 height 23
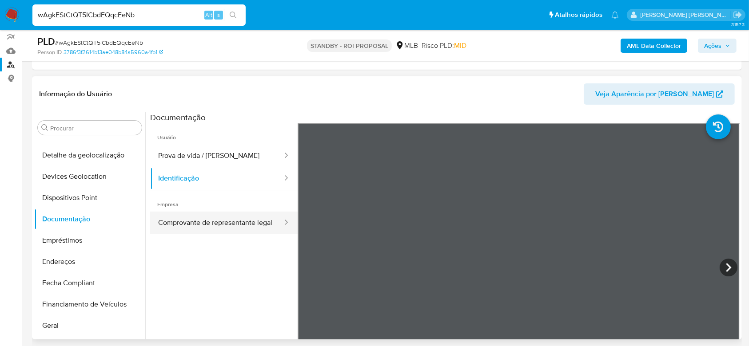
click at [187, 223] on button "Comprovante de representante legal" at bounding box center [216, 223] width 133 height 23
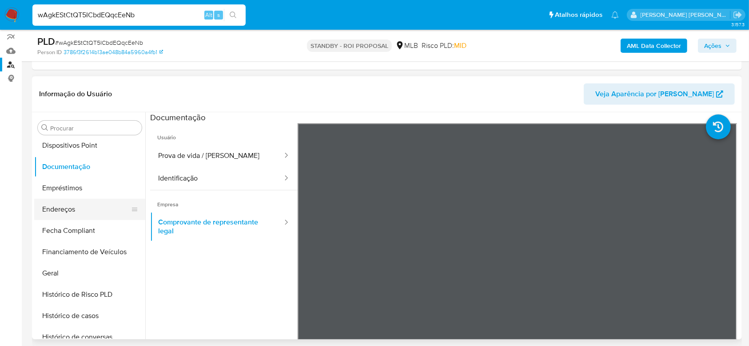
scroll to position [240, 0]
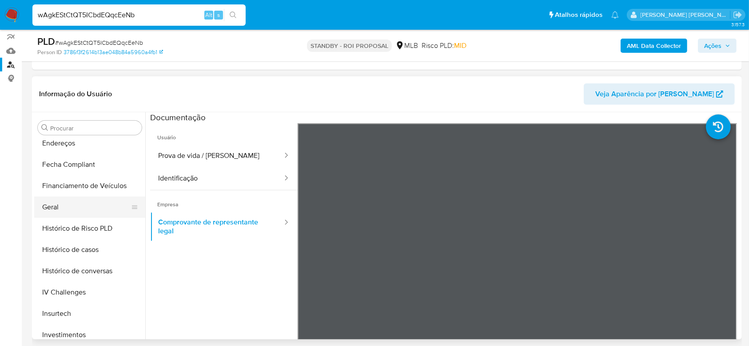
click at [59, 206] on button "Geral" at bounding box center [86, 207] width 104 height 21
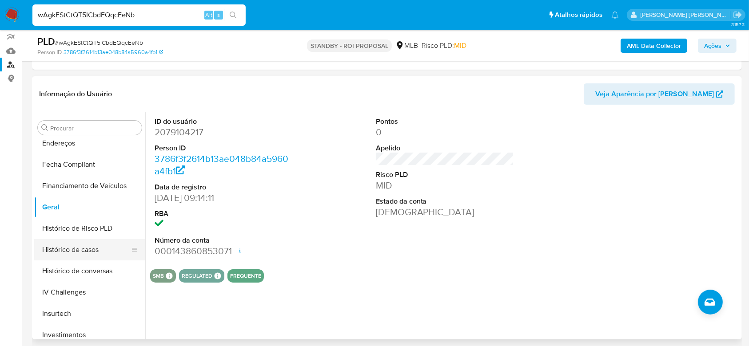
click at [85, 253] on button "Histórico de casos" at bounding box center [86, 249] width 104 height 21
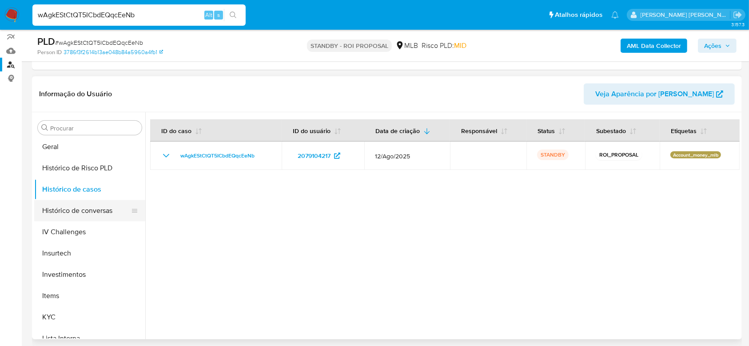
scroll to position [299, 0]
click at [56, 315] on button "KYC" at bounding box center [86, 318] width 104 height 21
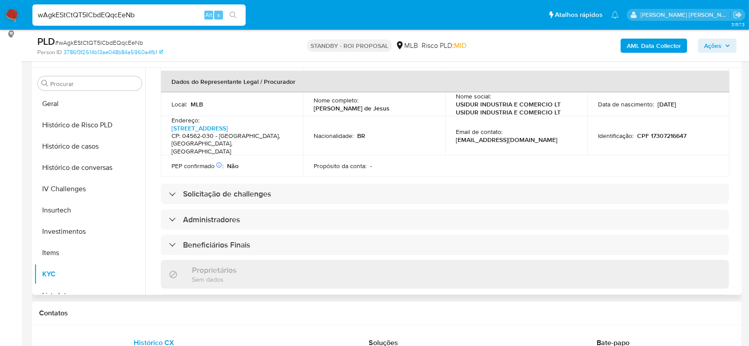
scroll to position [296, 0]
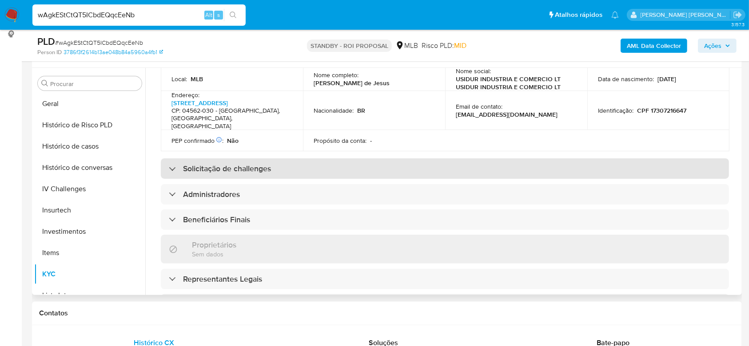
click at [170, 164] on div "Solicitação de challenges" at bounding box center [220, 169] width 102 height 10
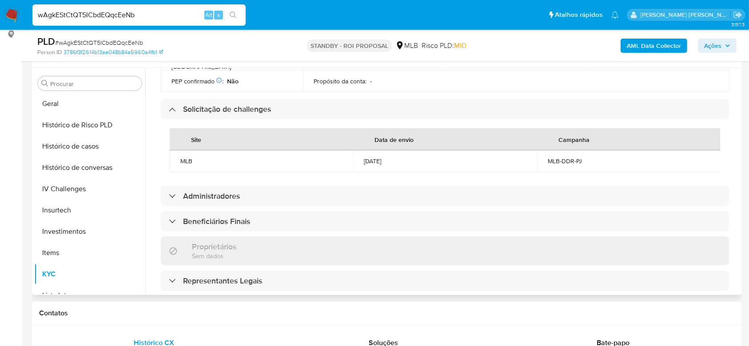
scroll to position [414, 0]
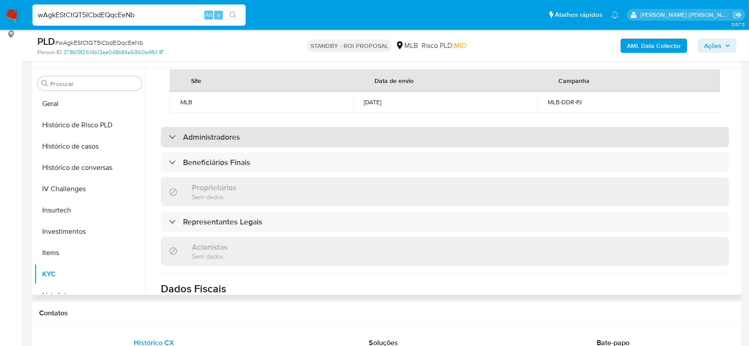
click at [174, 132] on div "Administradores" at bounding box center [204, 137] width 71 height 10
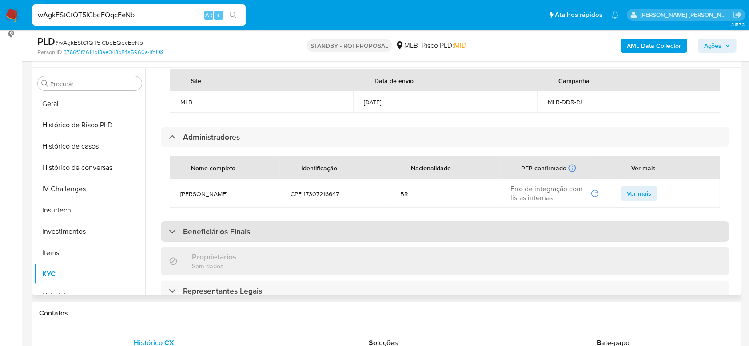
click at [174, 227] on div "Beneficiários Finais" at bounding box center [209, 232] width 81 height 10
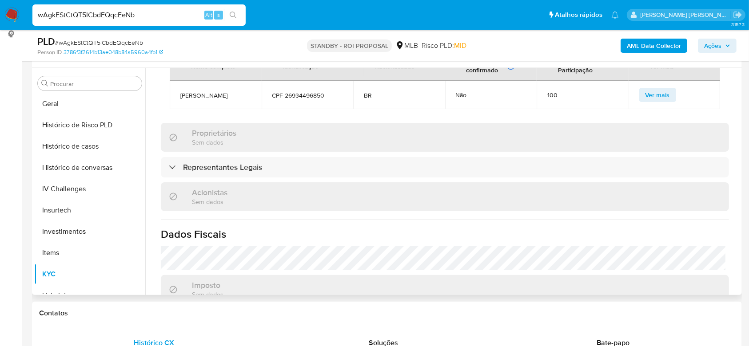
scroll to position [651, 0]
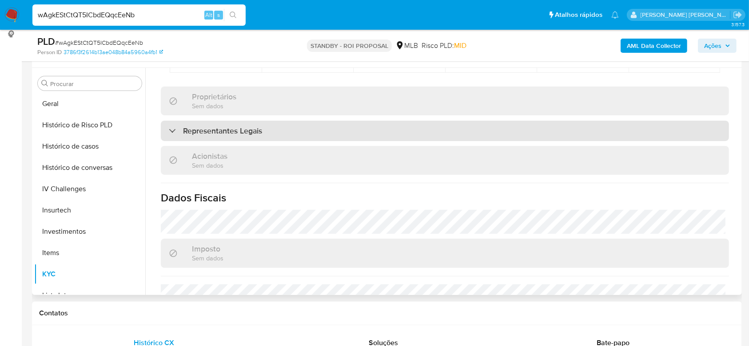
click at [175, 126] on div "Representantes Legais" at bounding box center [215, 131] width 93 height 10
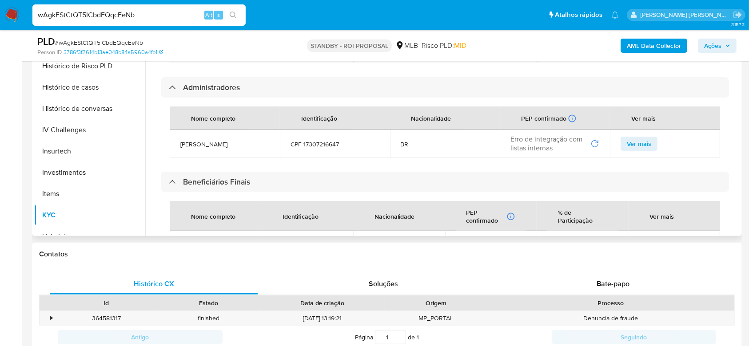
scroll to position [0, 0]
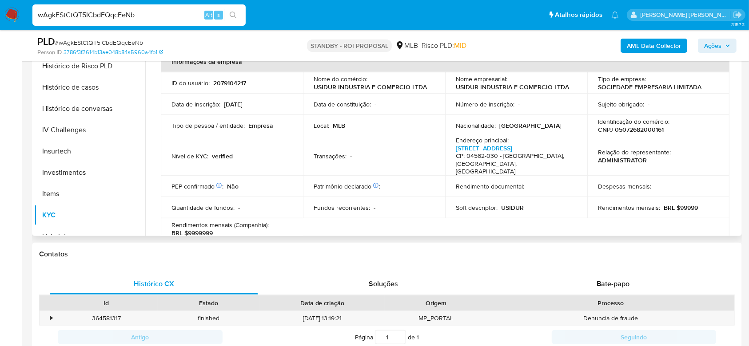
click at [616, 126] on p "CNPJ 05072682000161" at bounding box center [631, 130] width 66 height 8
copy p "05072682000161"
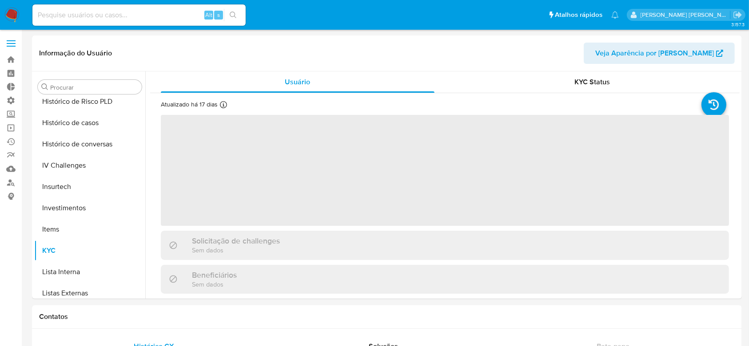
scroll to position [418, 0]
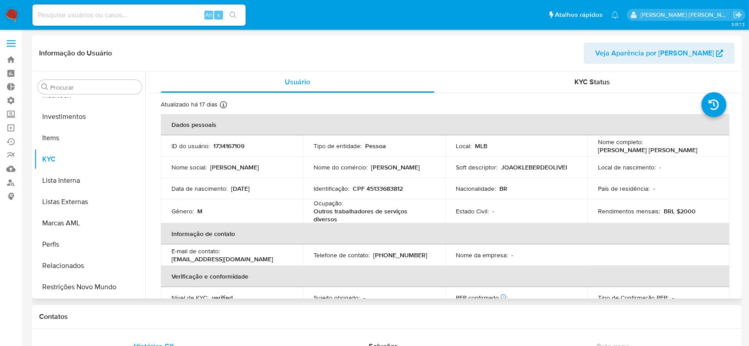
select select "10"
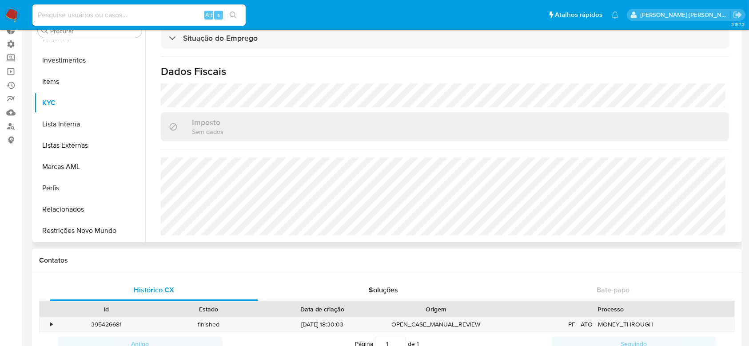
scroll to position [59, 0]
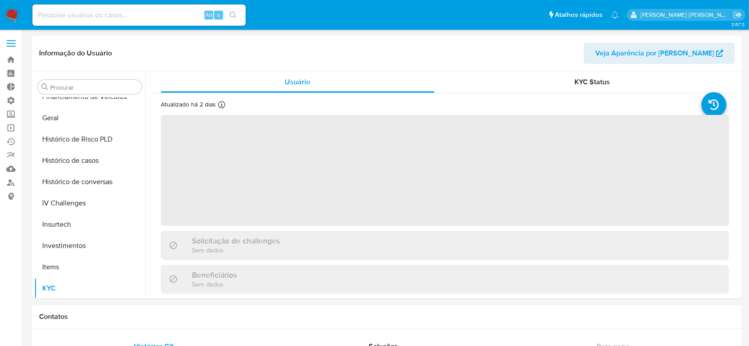
scroll to position [418, 0]
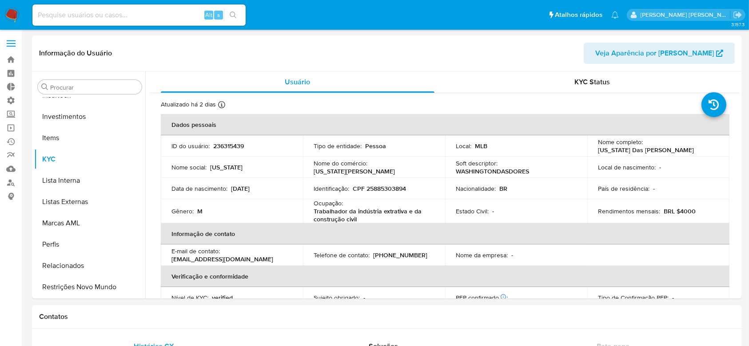
select select "10"
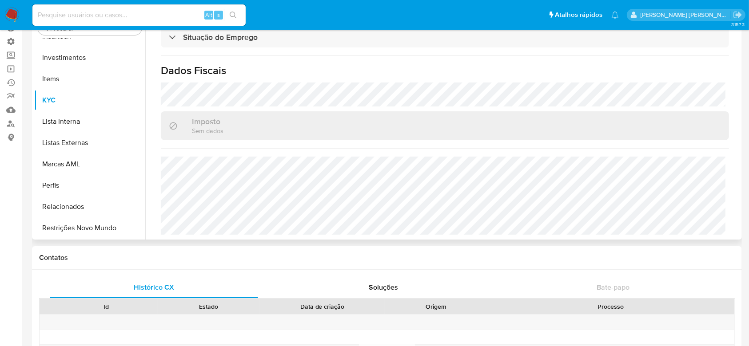
scroll to position [380, 0]
